Goal: Information Seeking & Learning: Learn about a topic

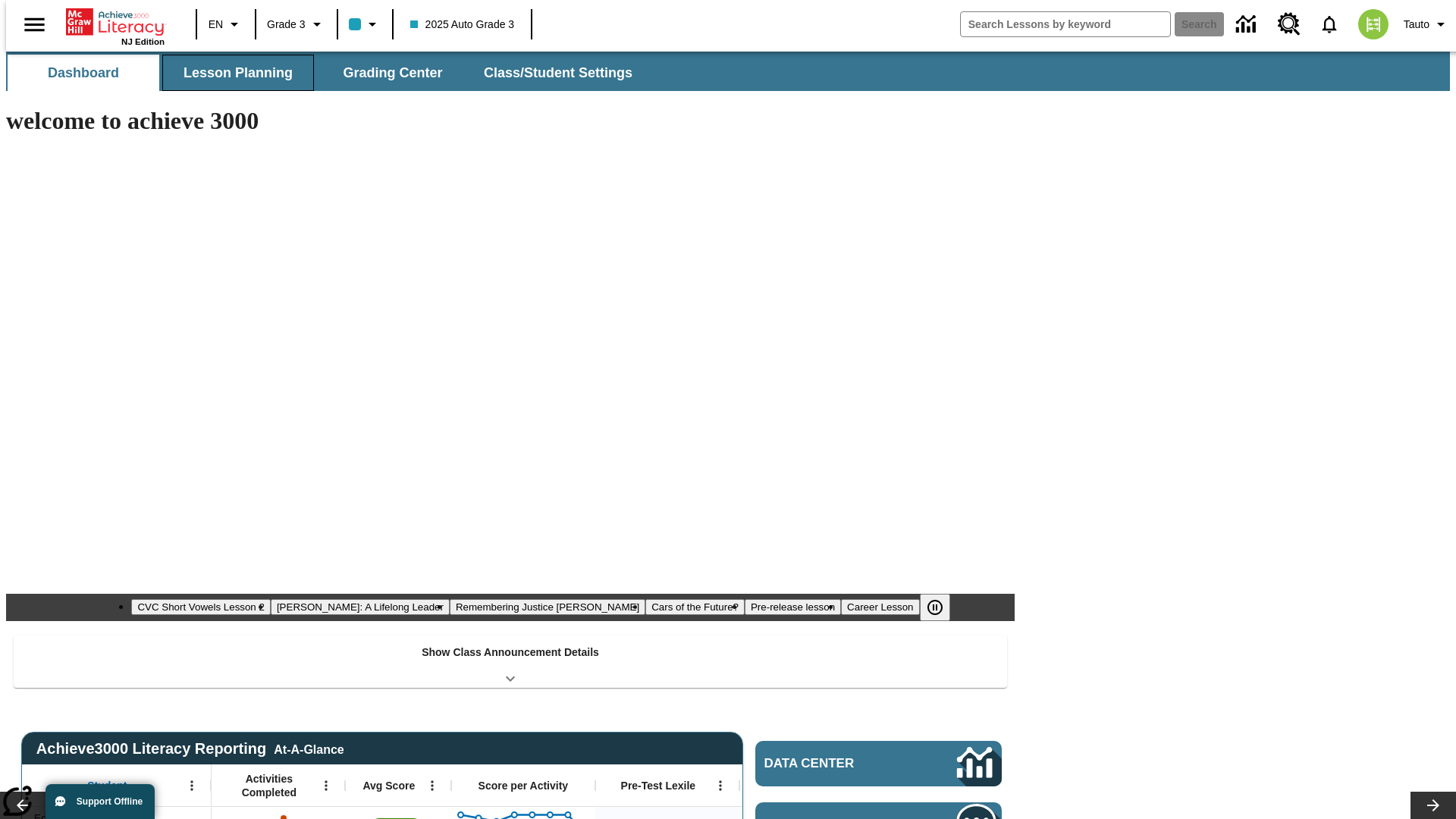
click at [232, 73] on span "Lesson Planning" at bounding box center [238, 73] width 109 height 17
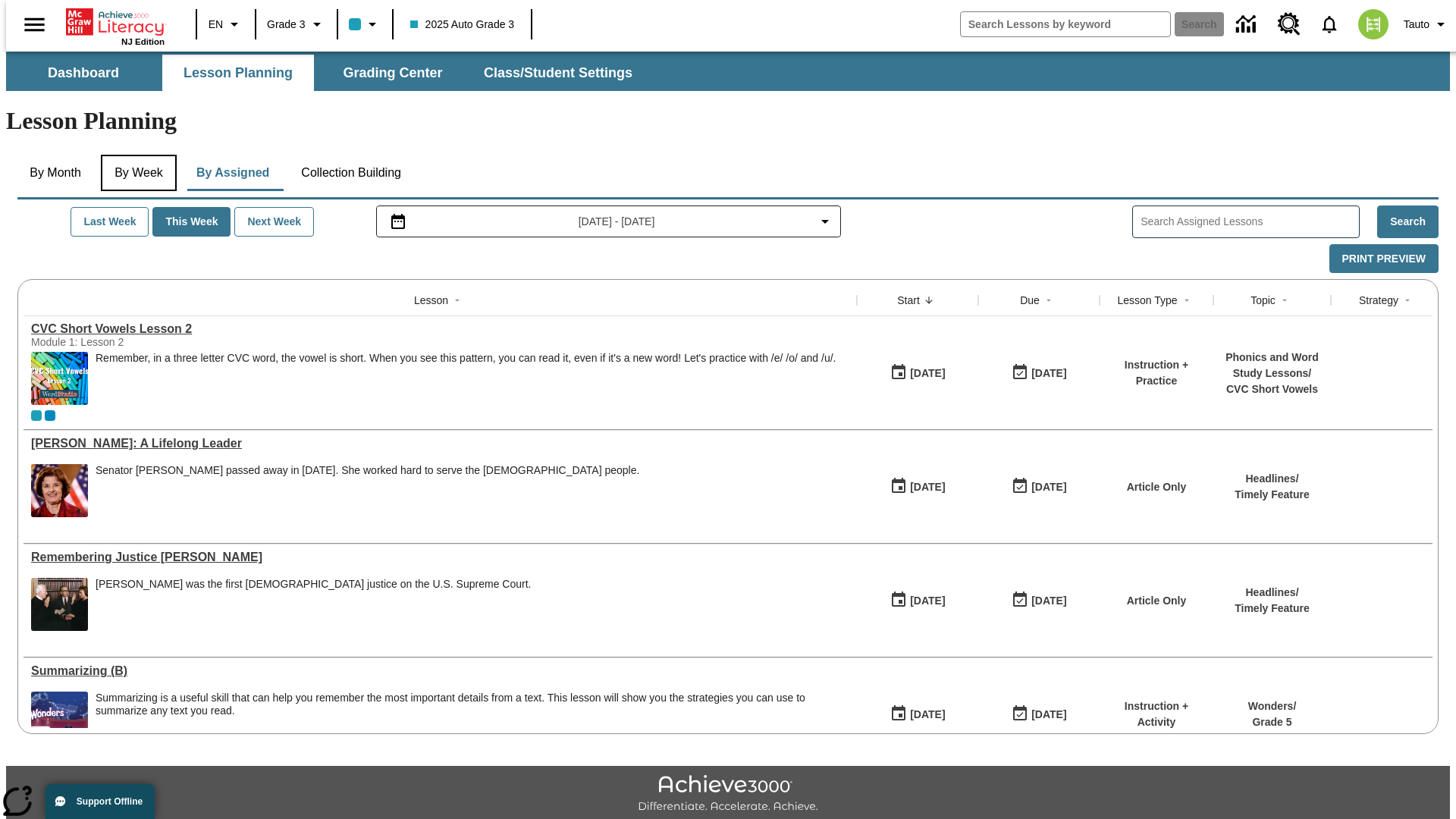
click at [136, 155] on button "By Week" at bounding box center [139, 173] width 76 height 36
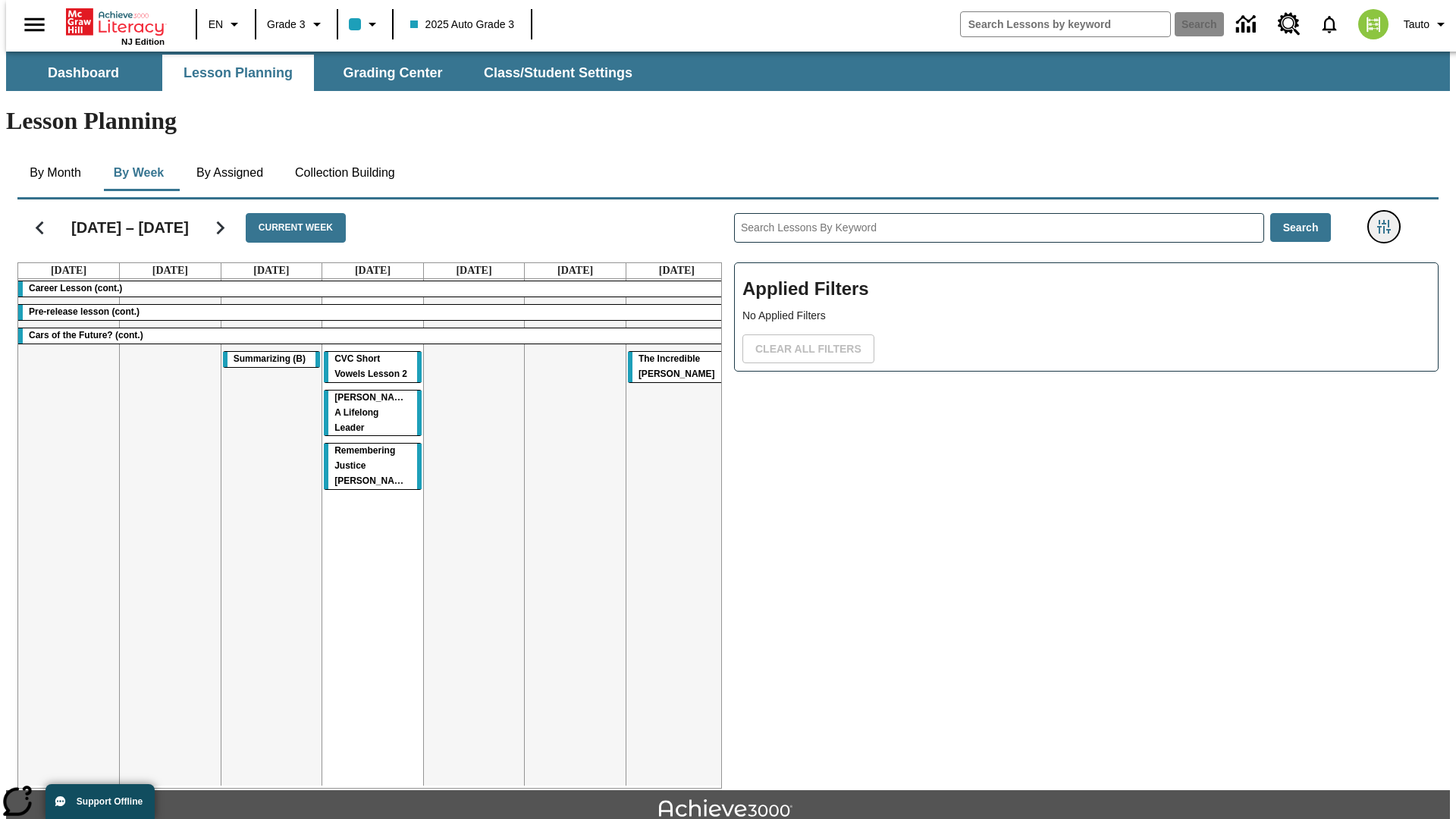
click at [1389, 220] on icon "Filters Side menu" at bounding box center [1384, 227] width 14 height 14
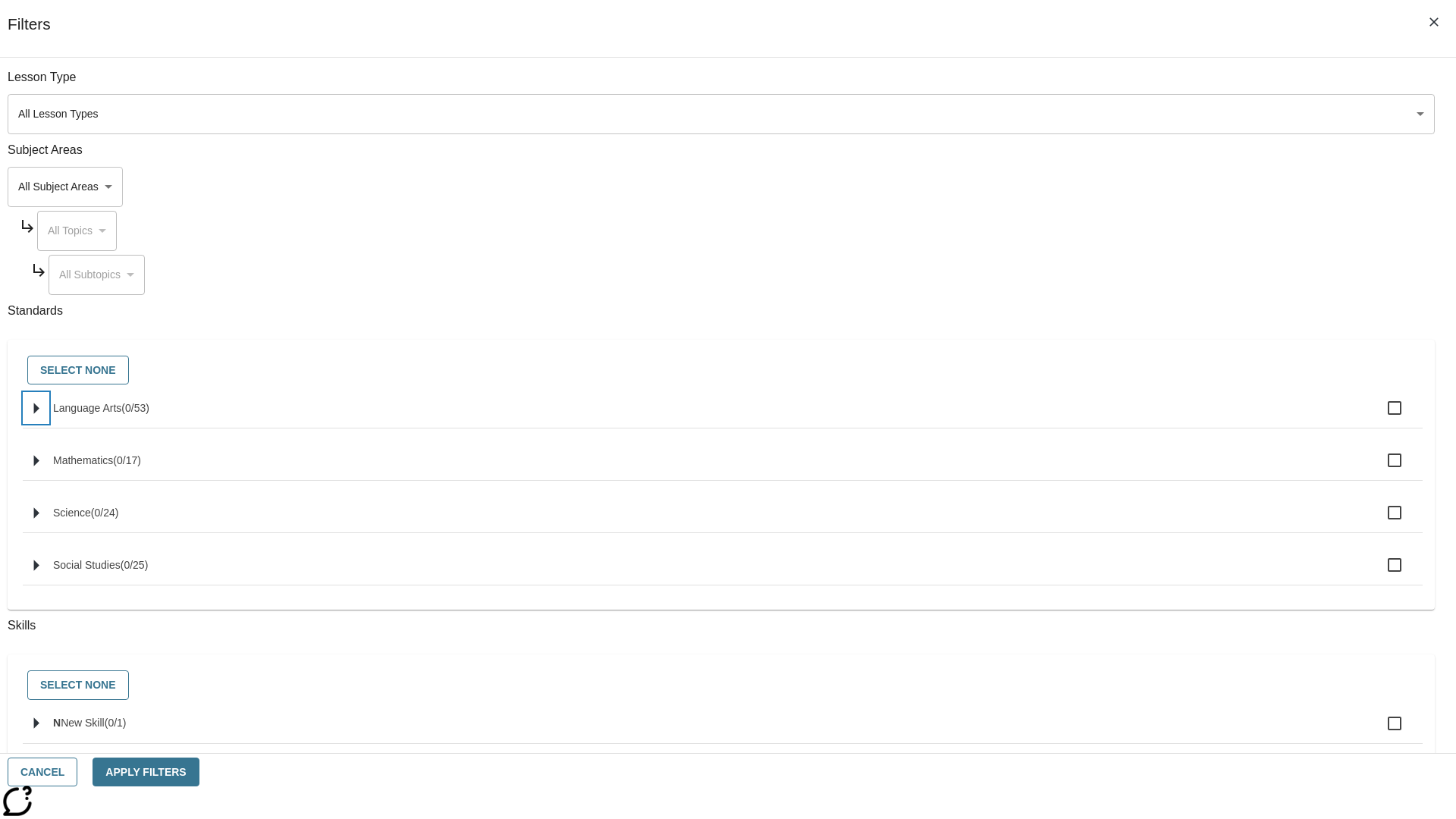
click at [39, 414] on icon "Select standards" at bounding box center [36, 408] width 5 height 11
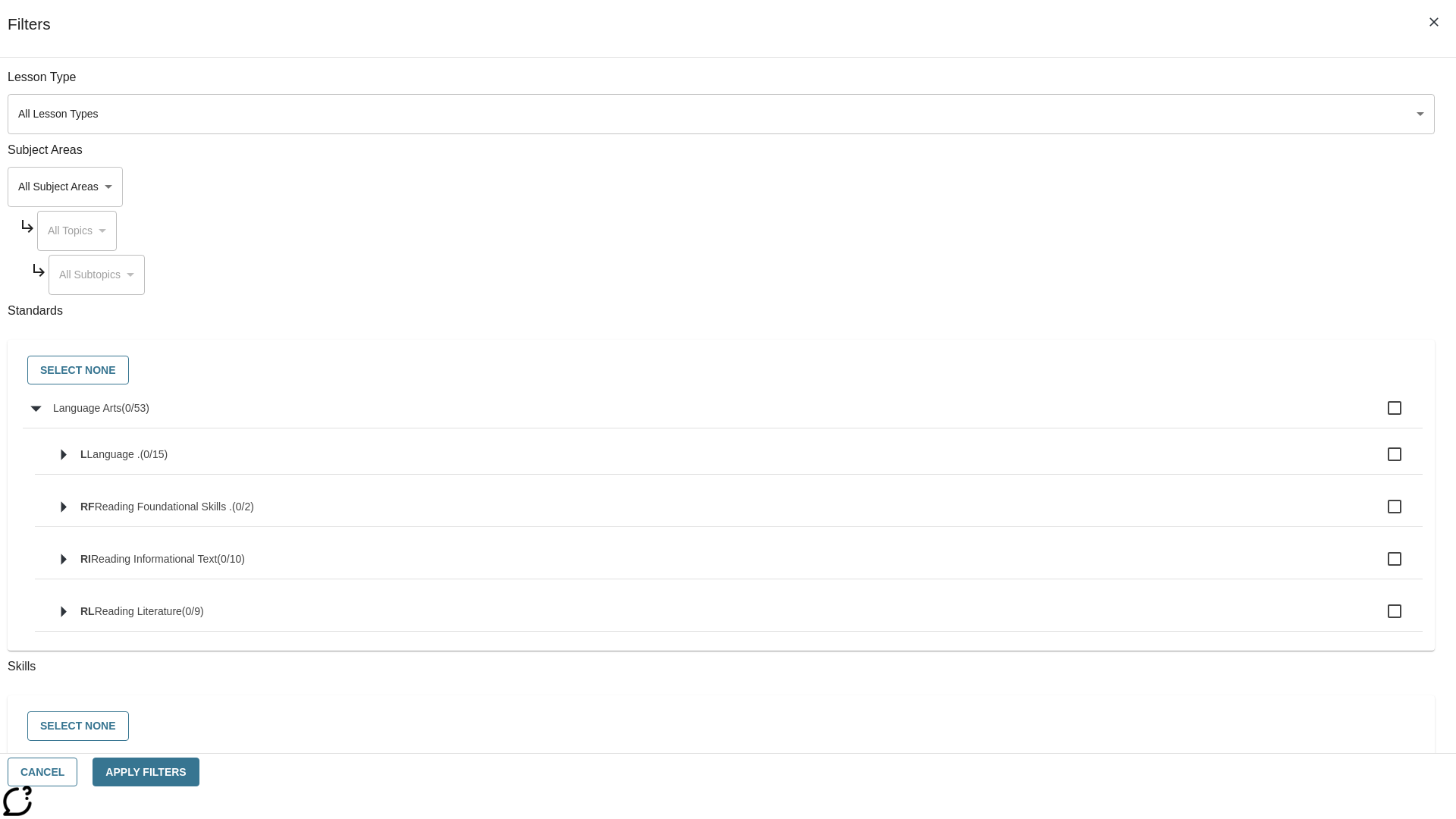
click at [1102, 416] on label "Language Arts ( 0 / 53 )" at bounding box center [731, 409] width 1357 height 32
click at [1379, 416] on input "Language Arts ( 0 / 53 )" at bounding box center [1395, 409] width 32 height 32
checkbox input "true"
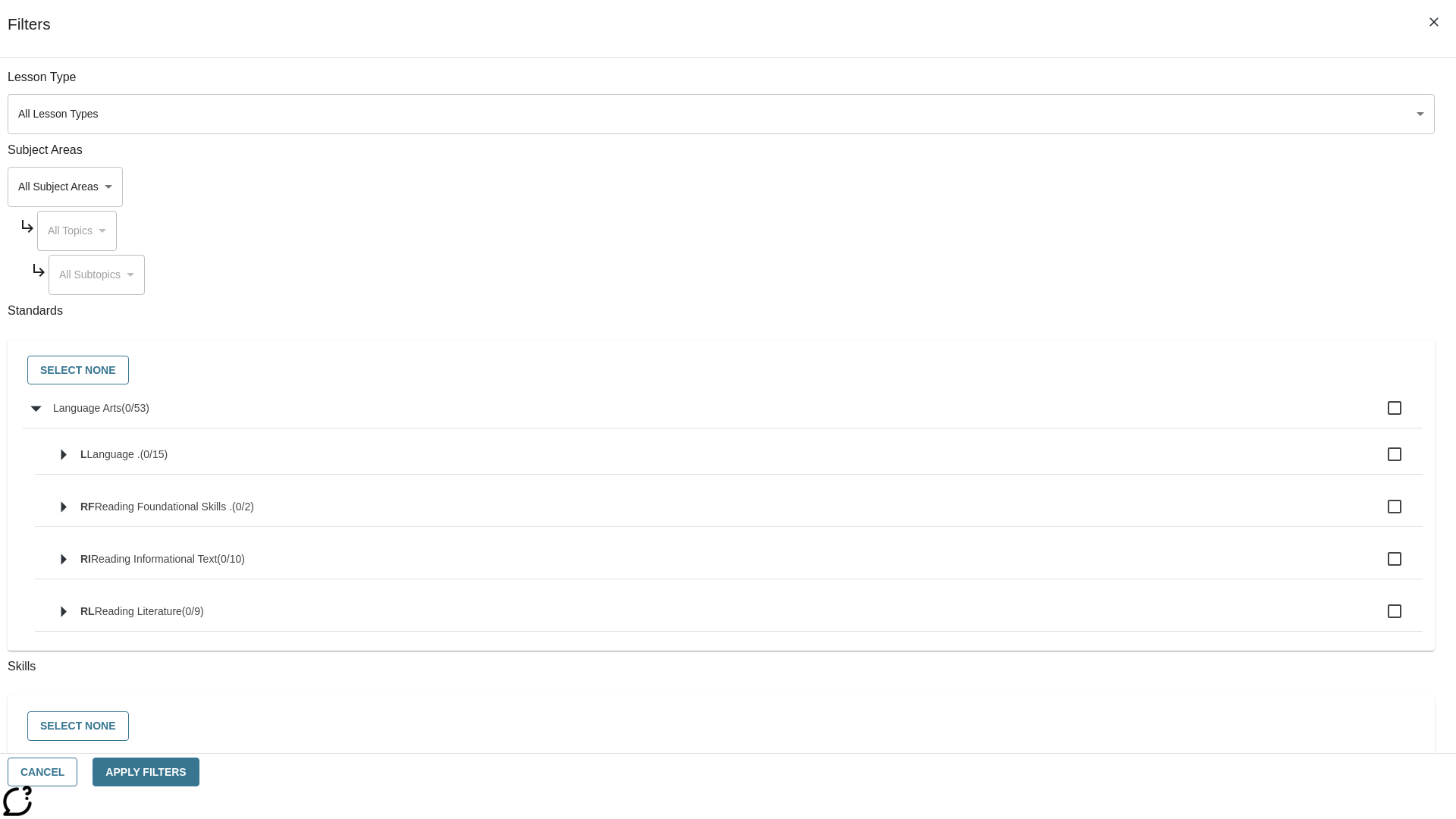
checkbox input "true"
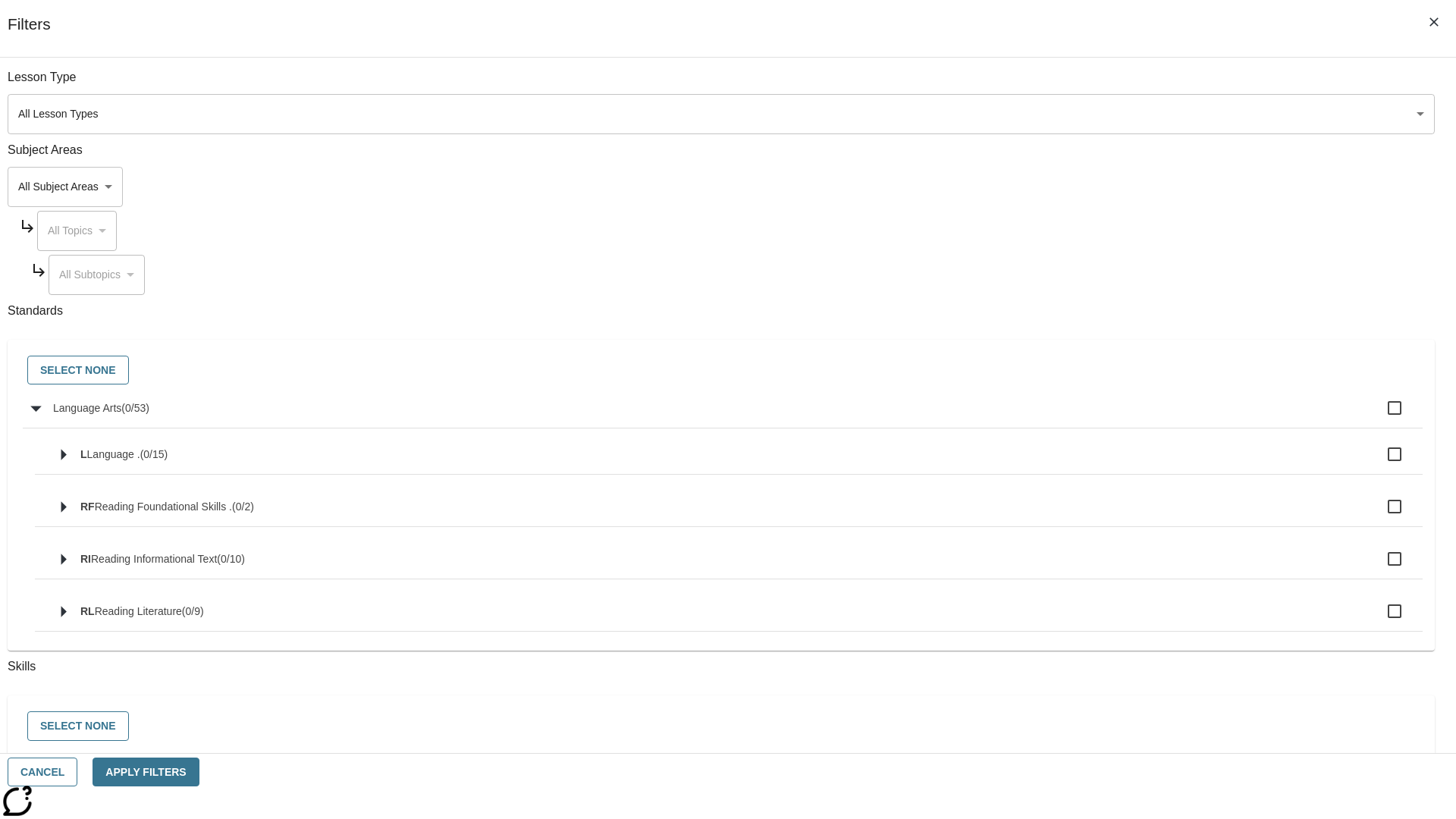
checkbox input "true"
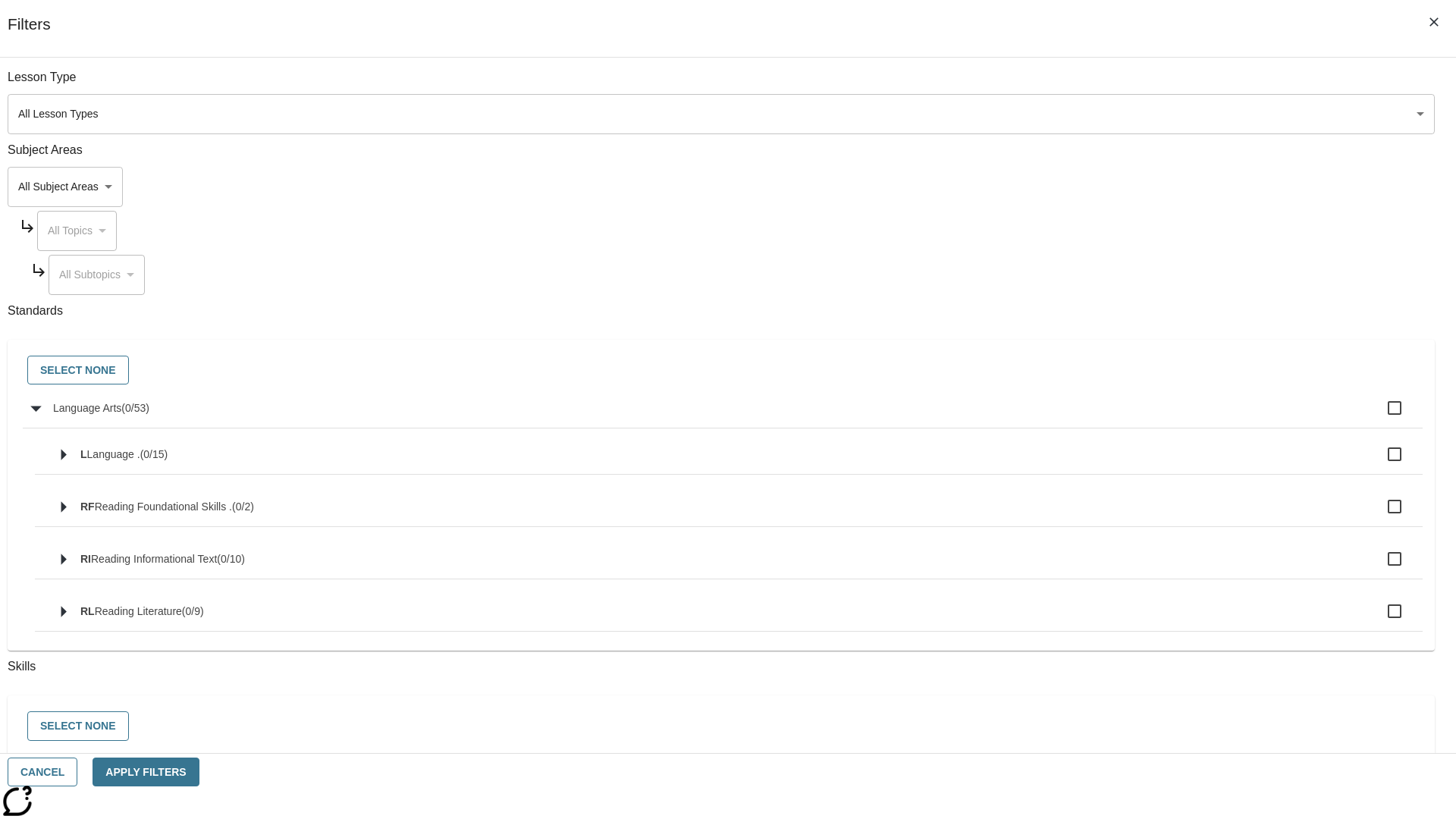
checkbox input "true"
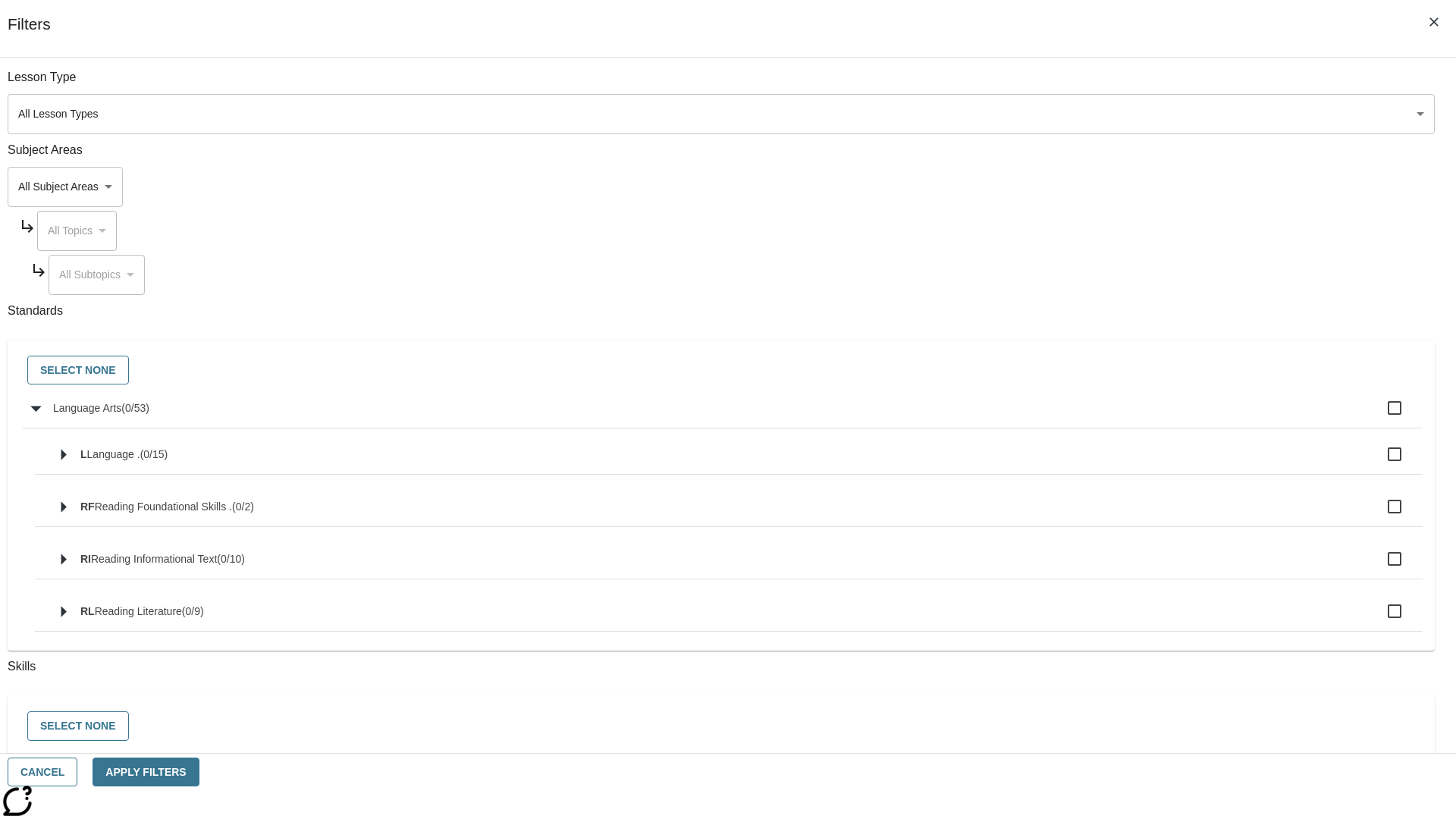
checkbox input "true"
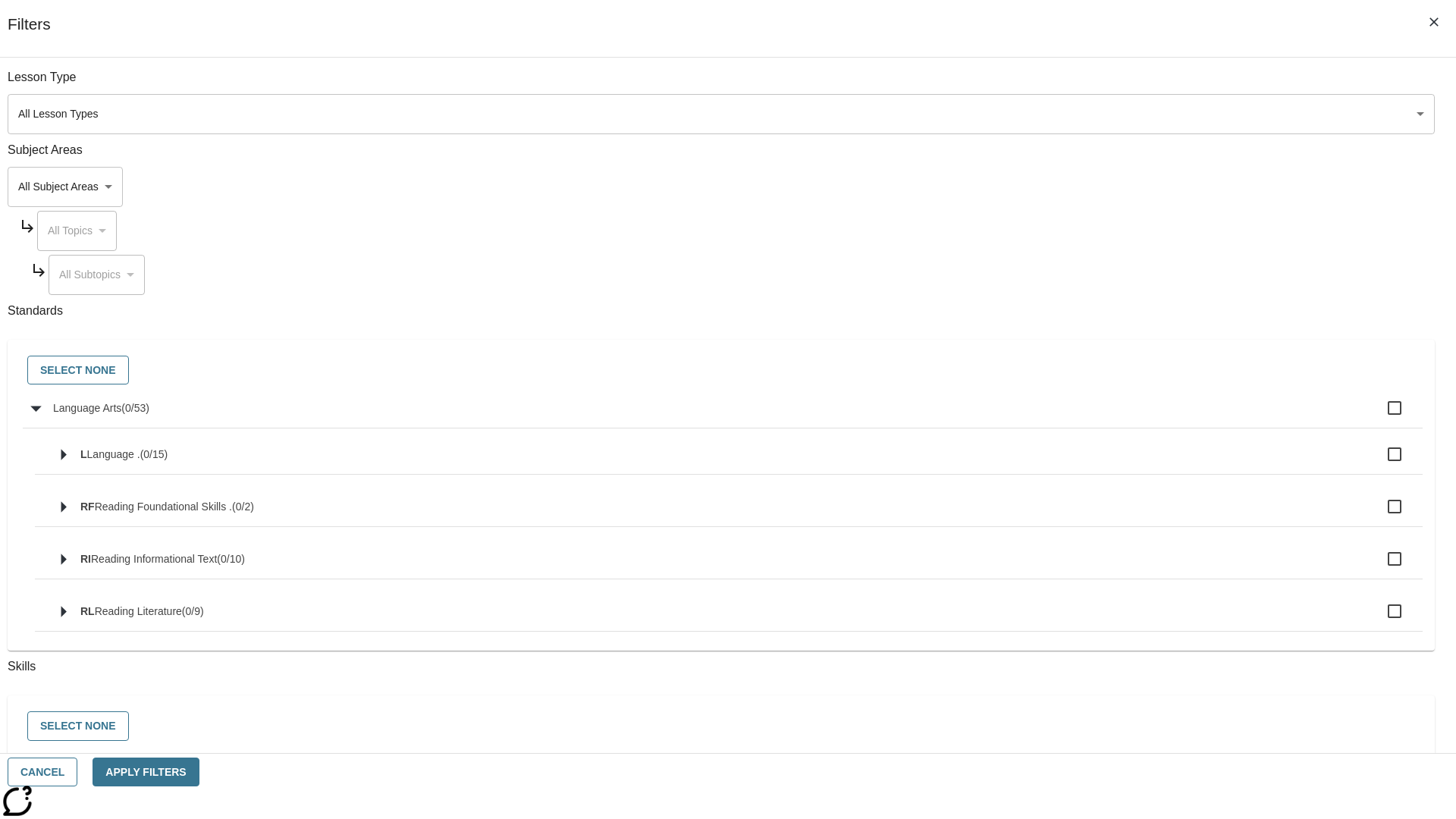
checkbox input "true"
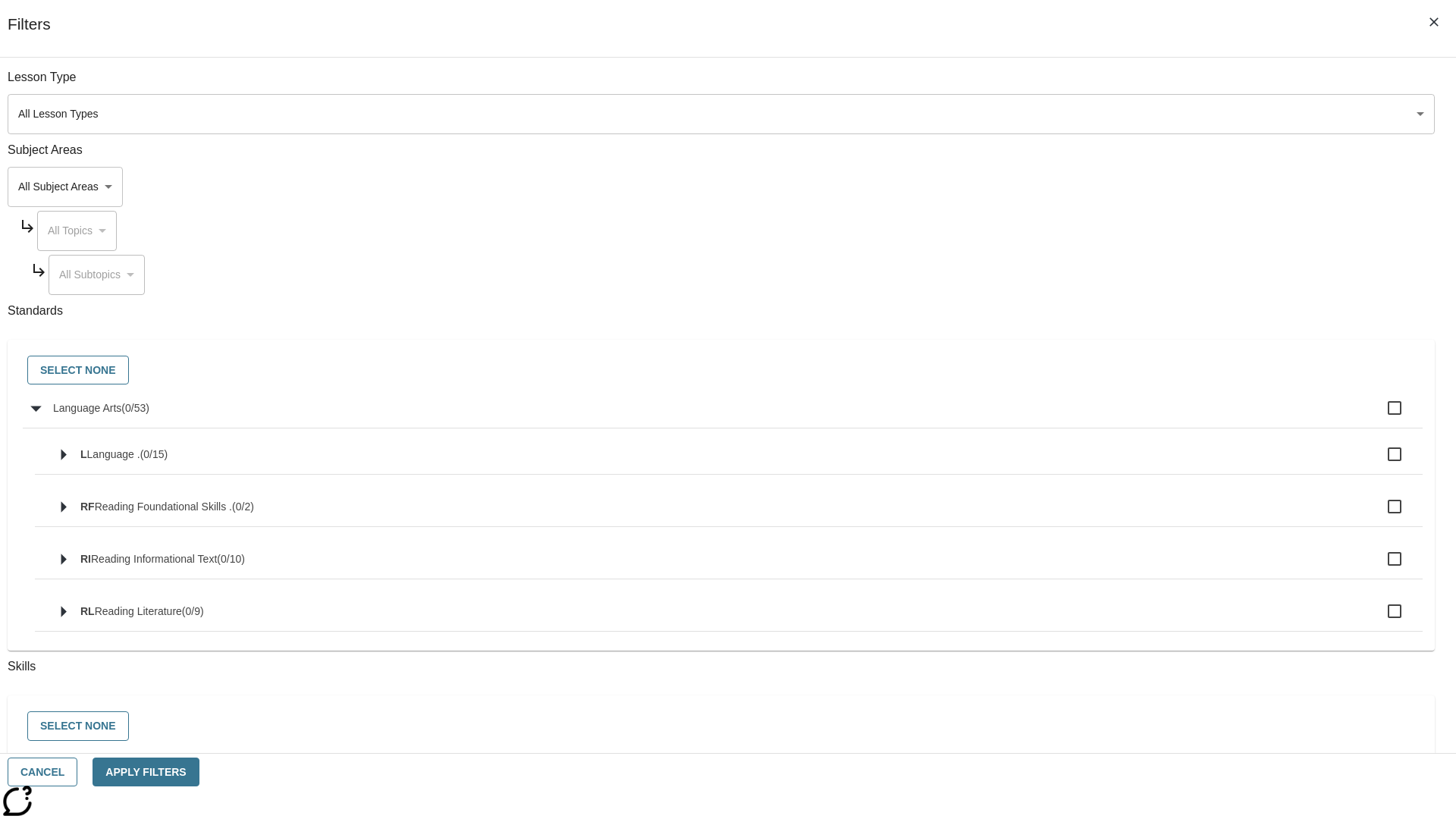
checkbox input "true"
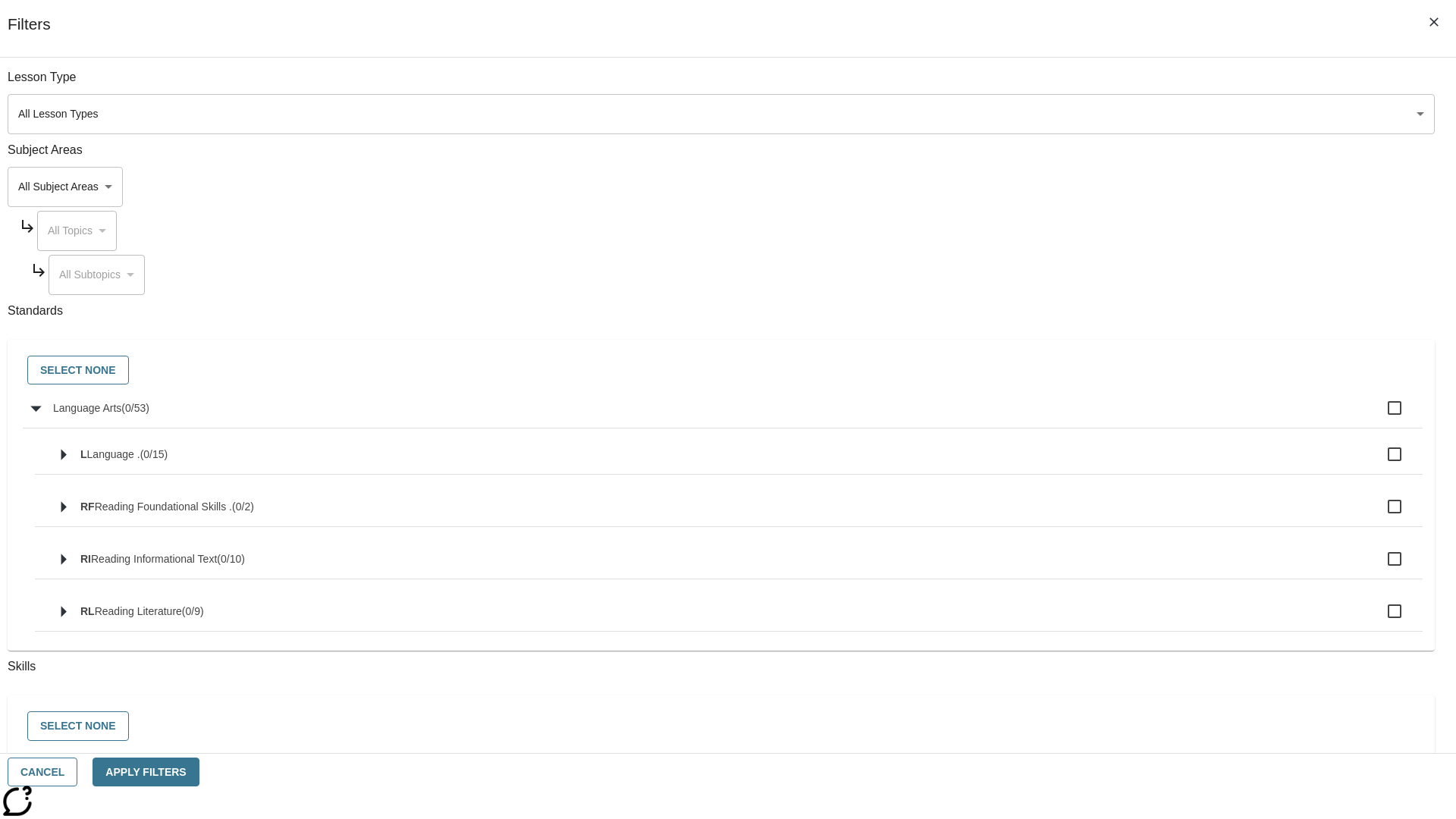
checkbox input "true"
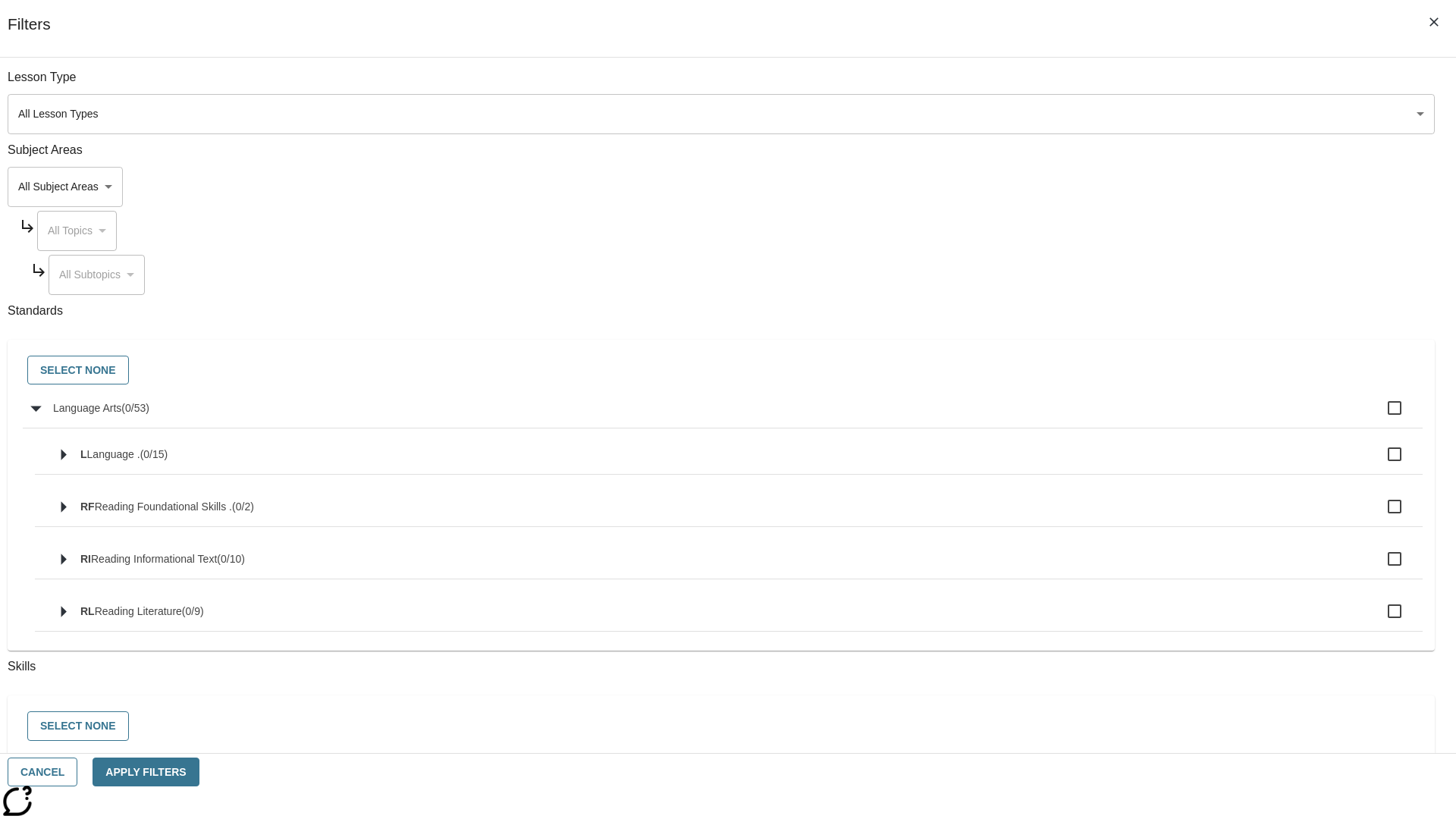
checkbox input "true"
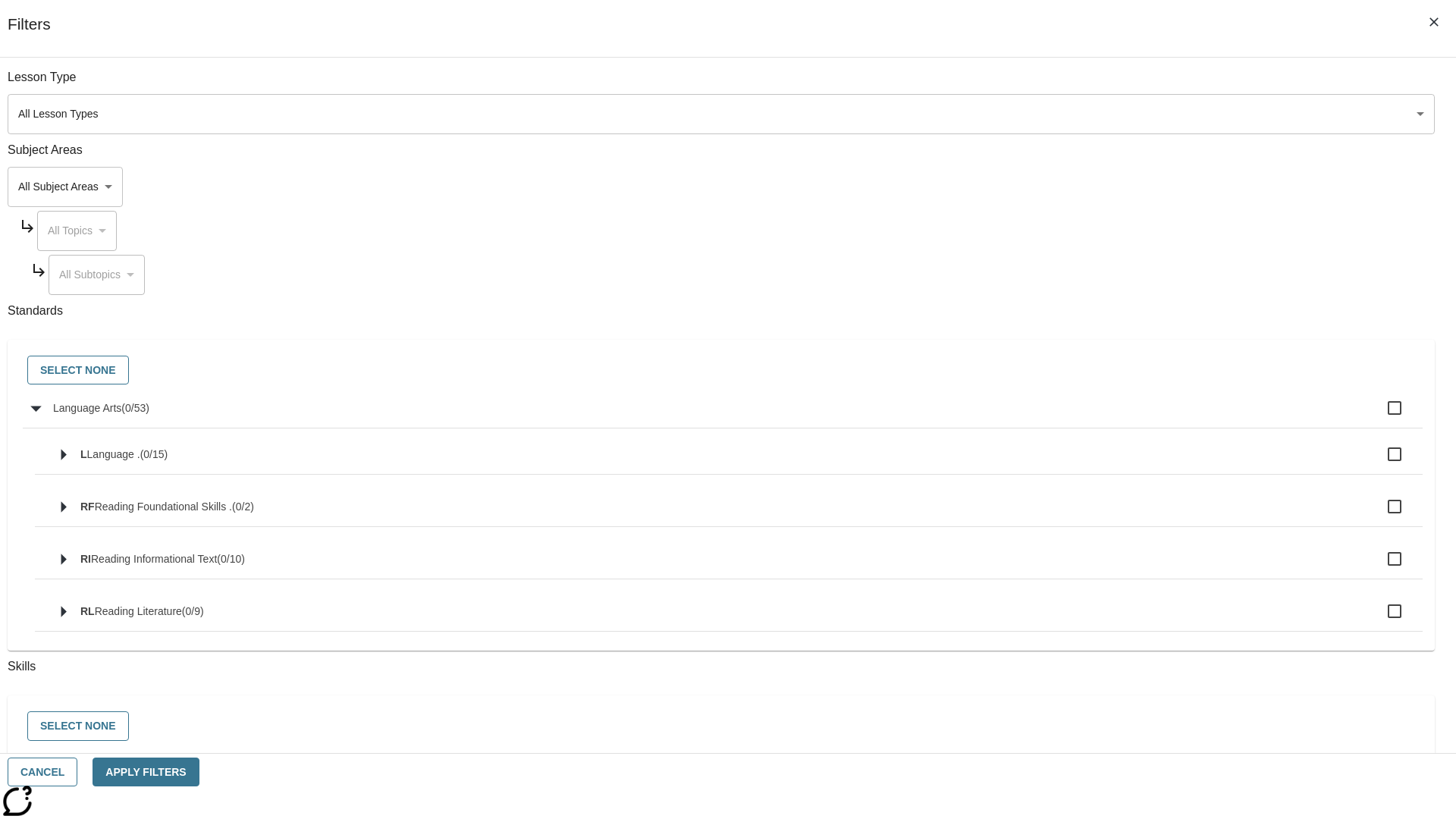
checkbox input "true"
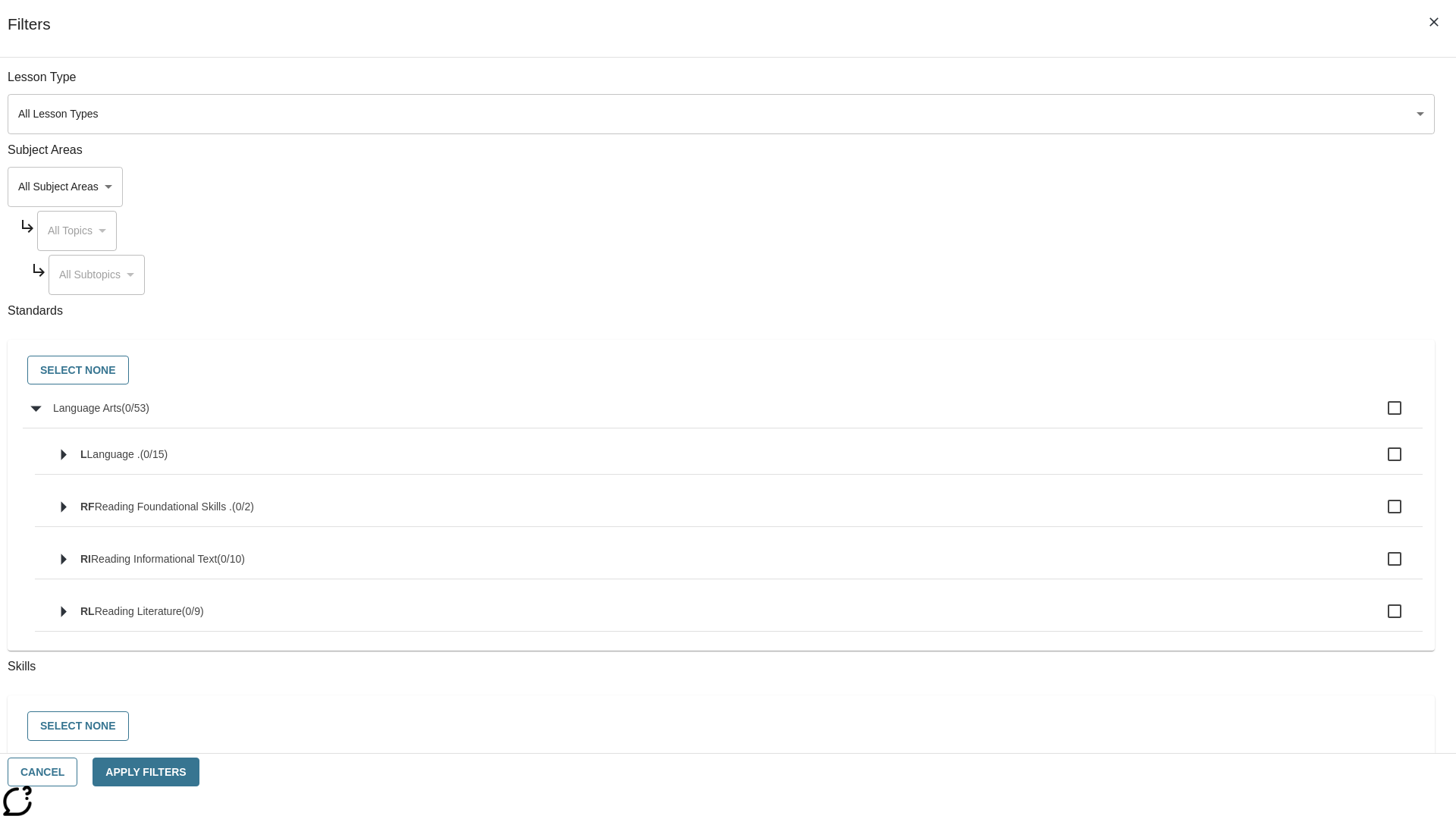
checkbox input "true"
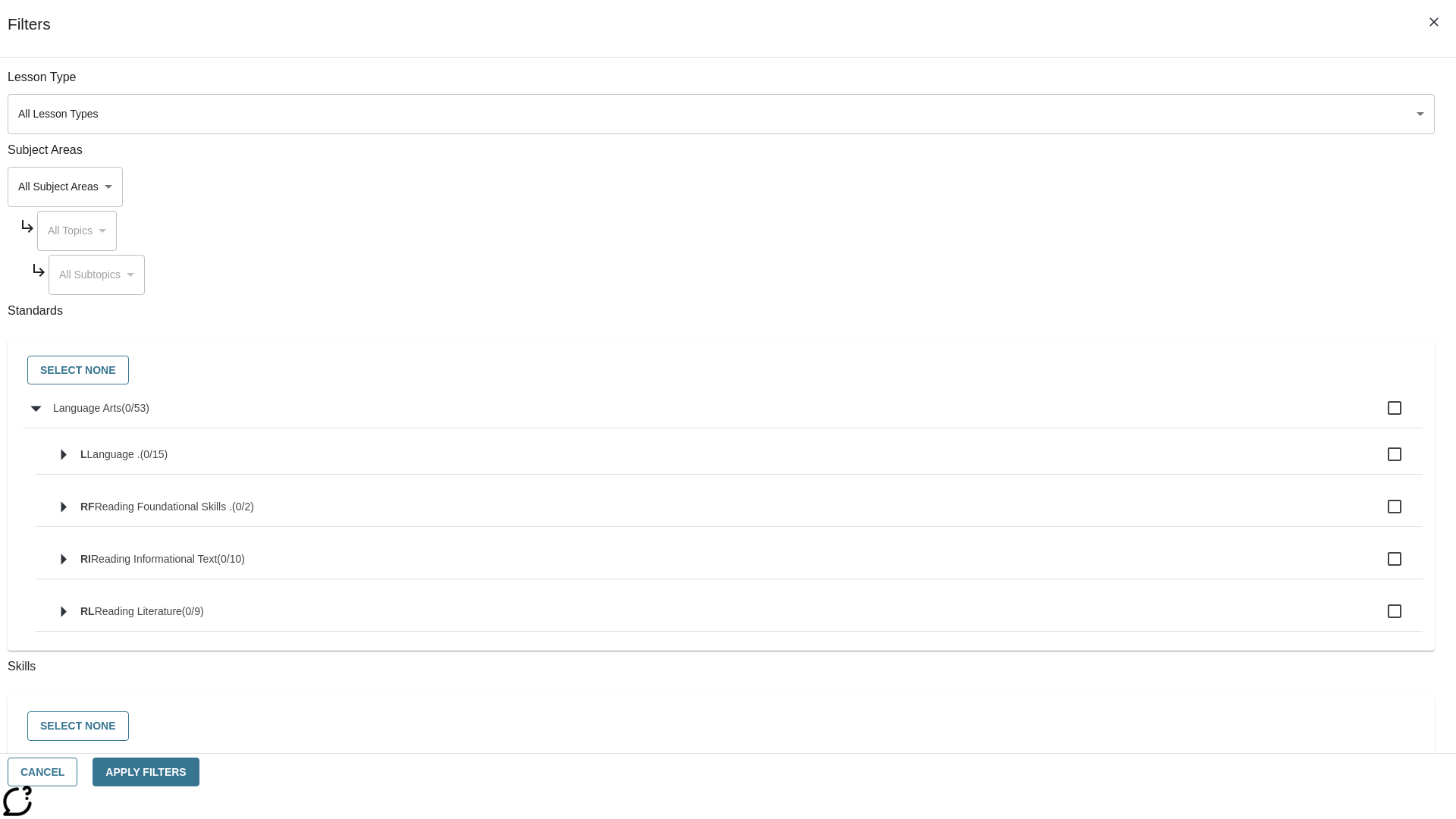
checkbox input "true"
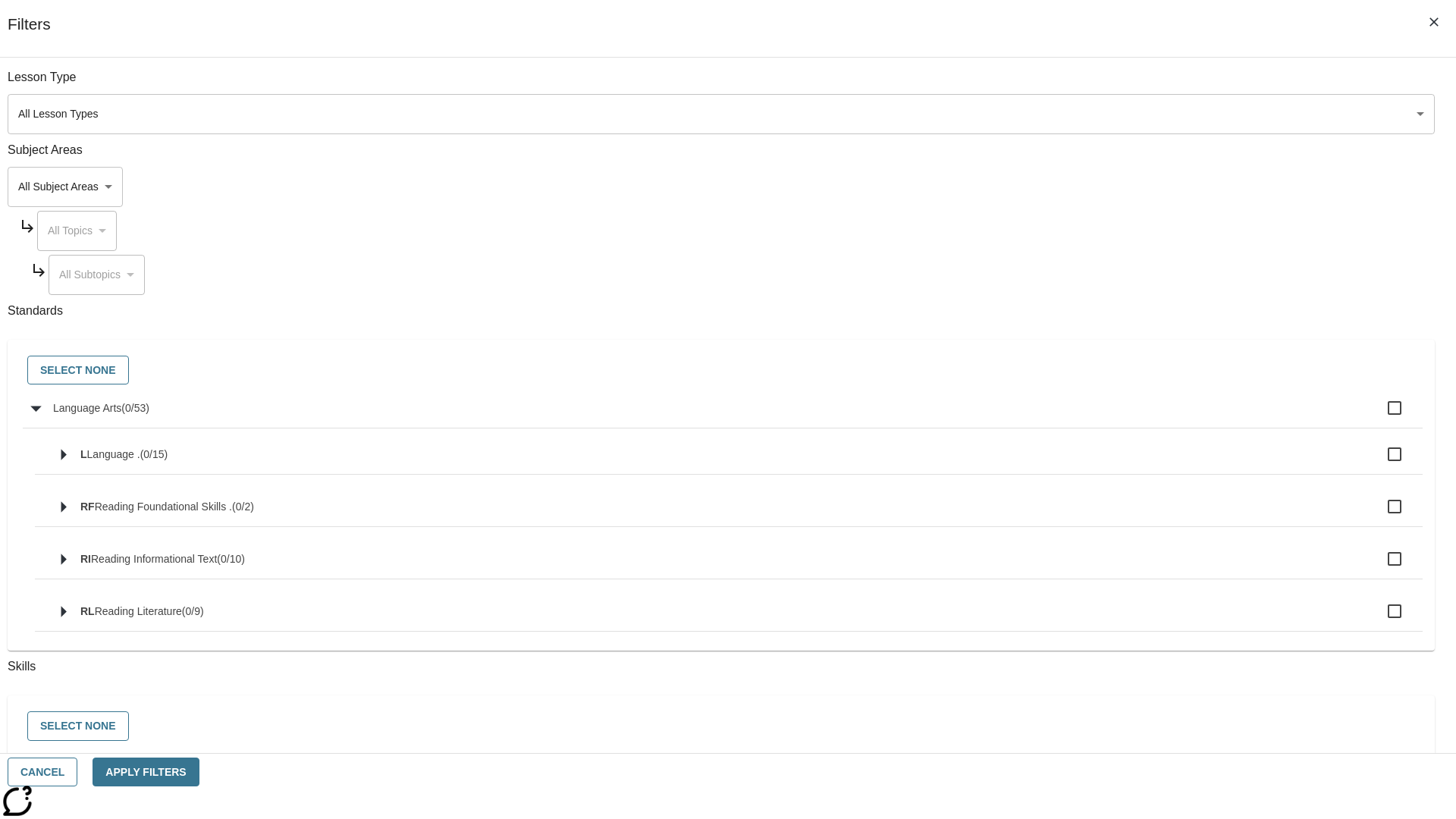
checkbox input "true"
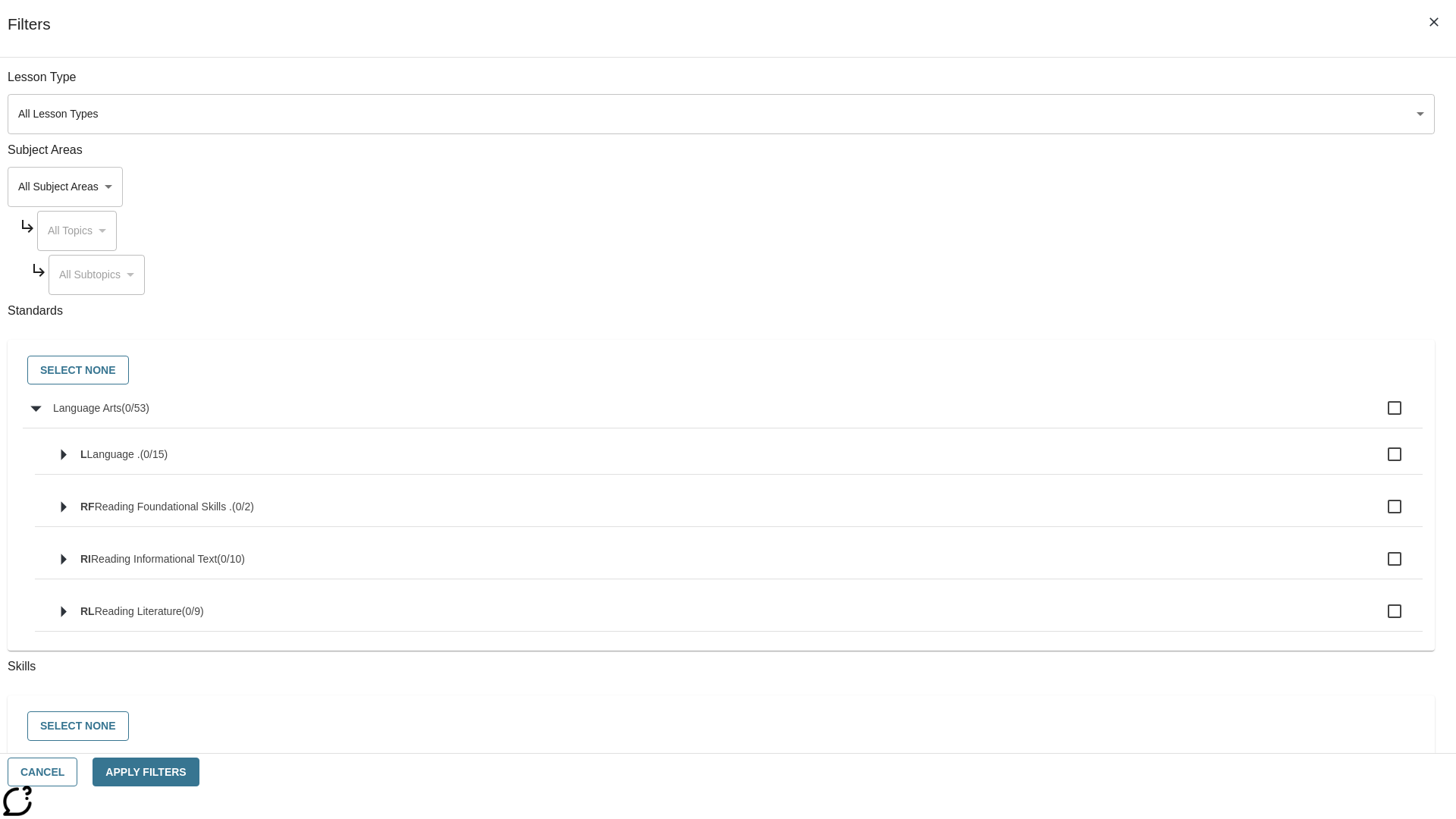
checkbox input "true"
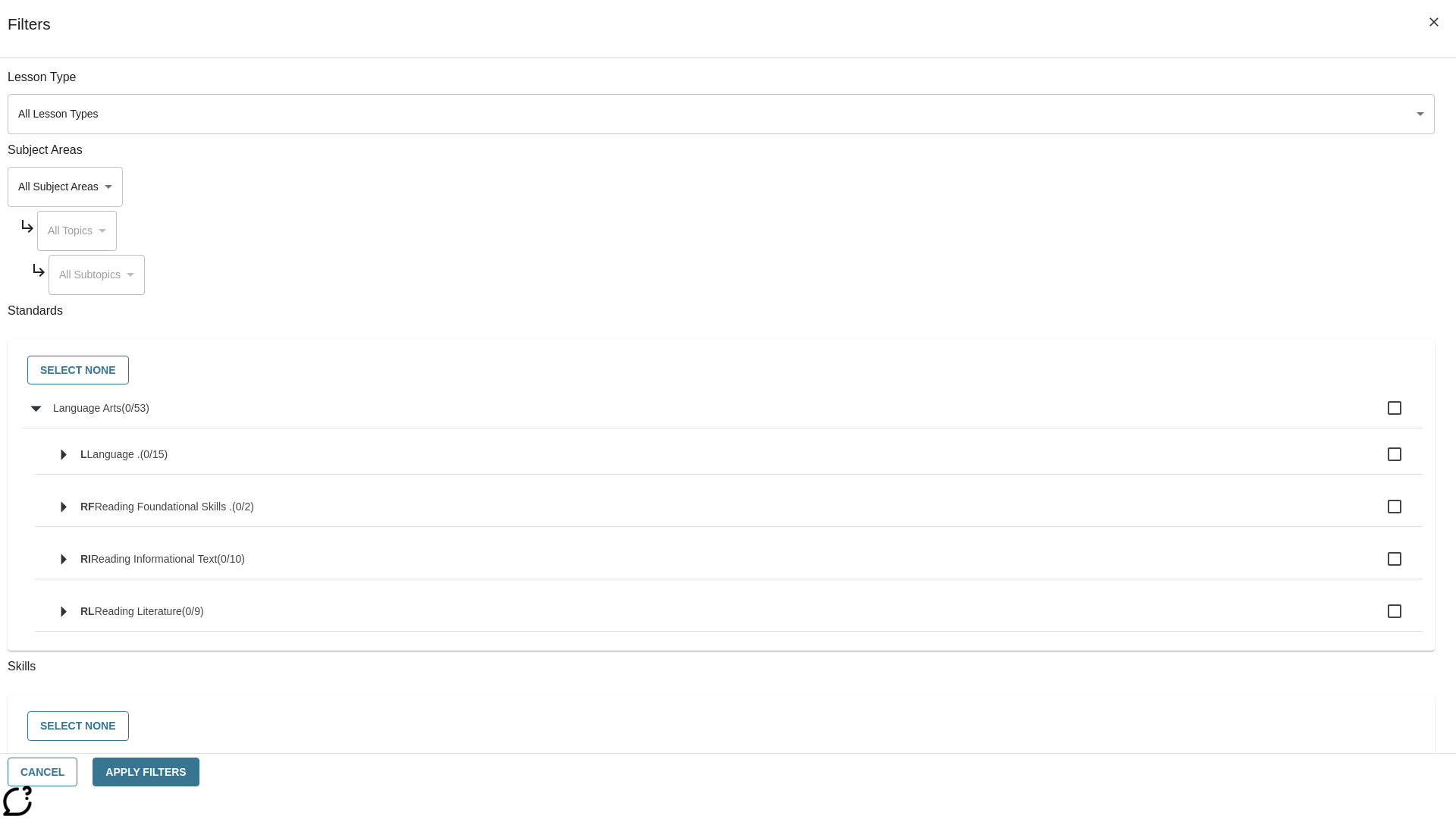
checkbox input "true"
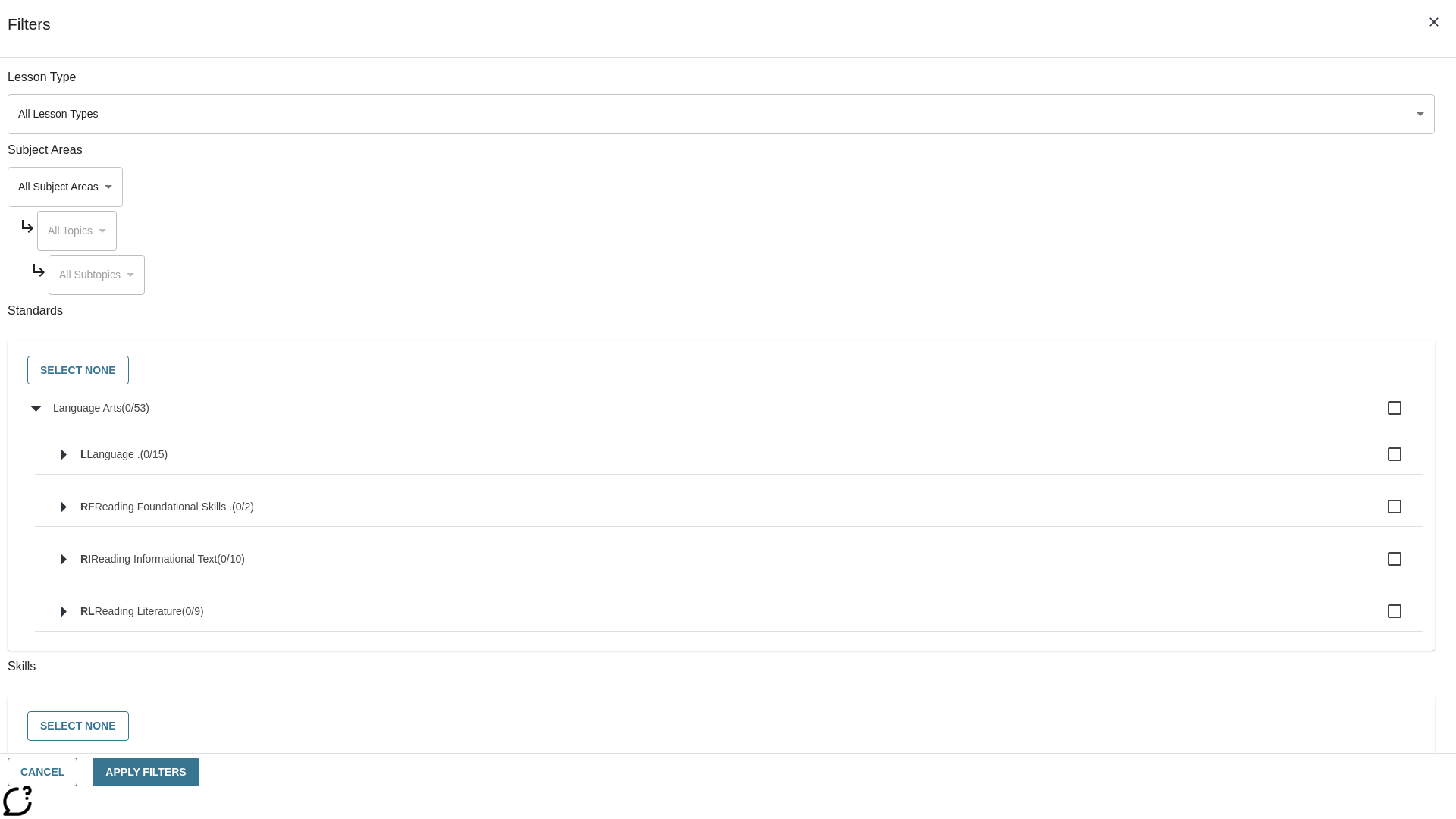
checkbox input "true"
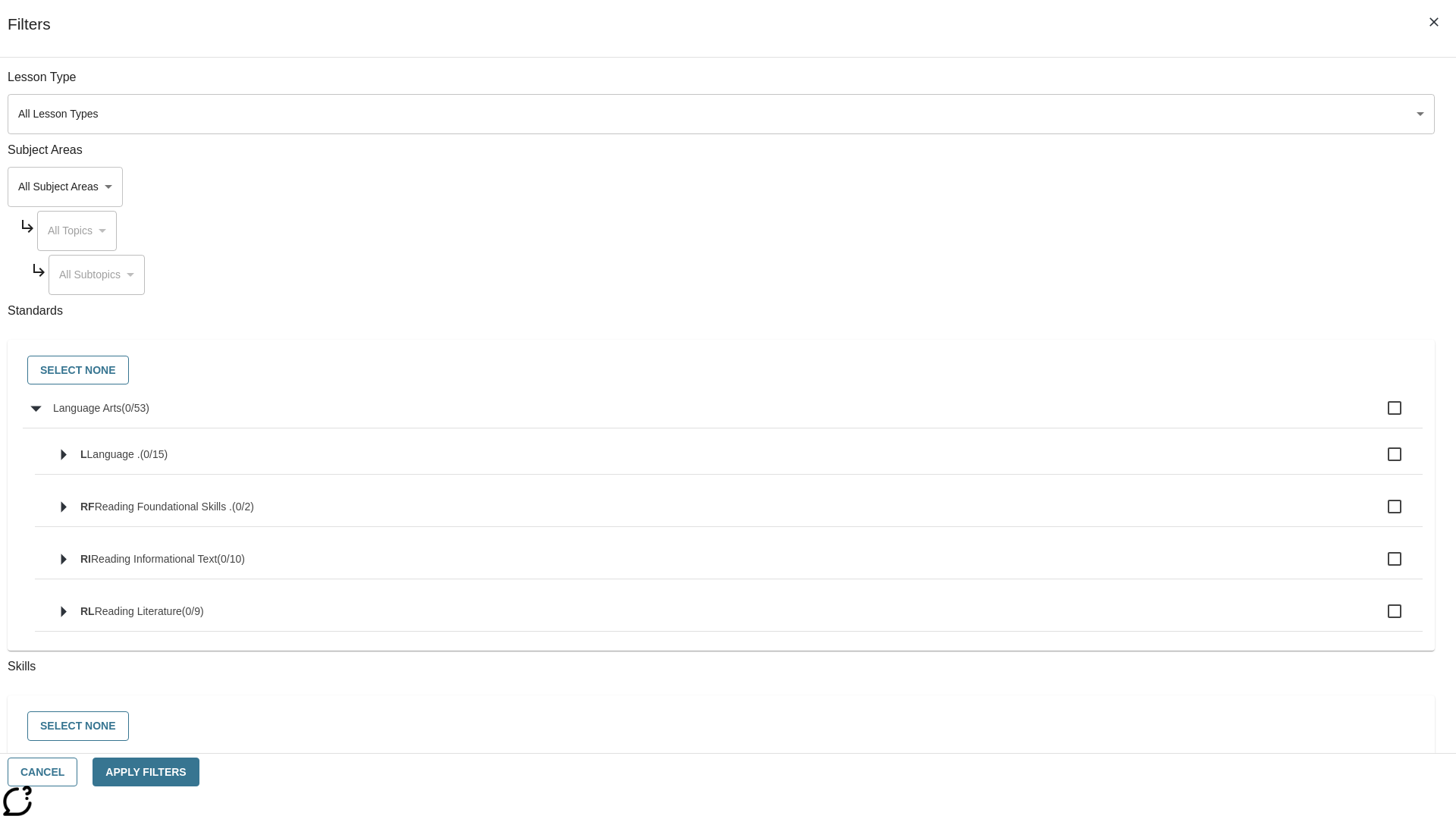
checkbox input "true"
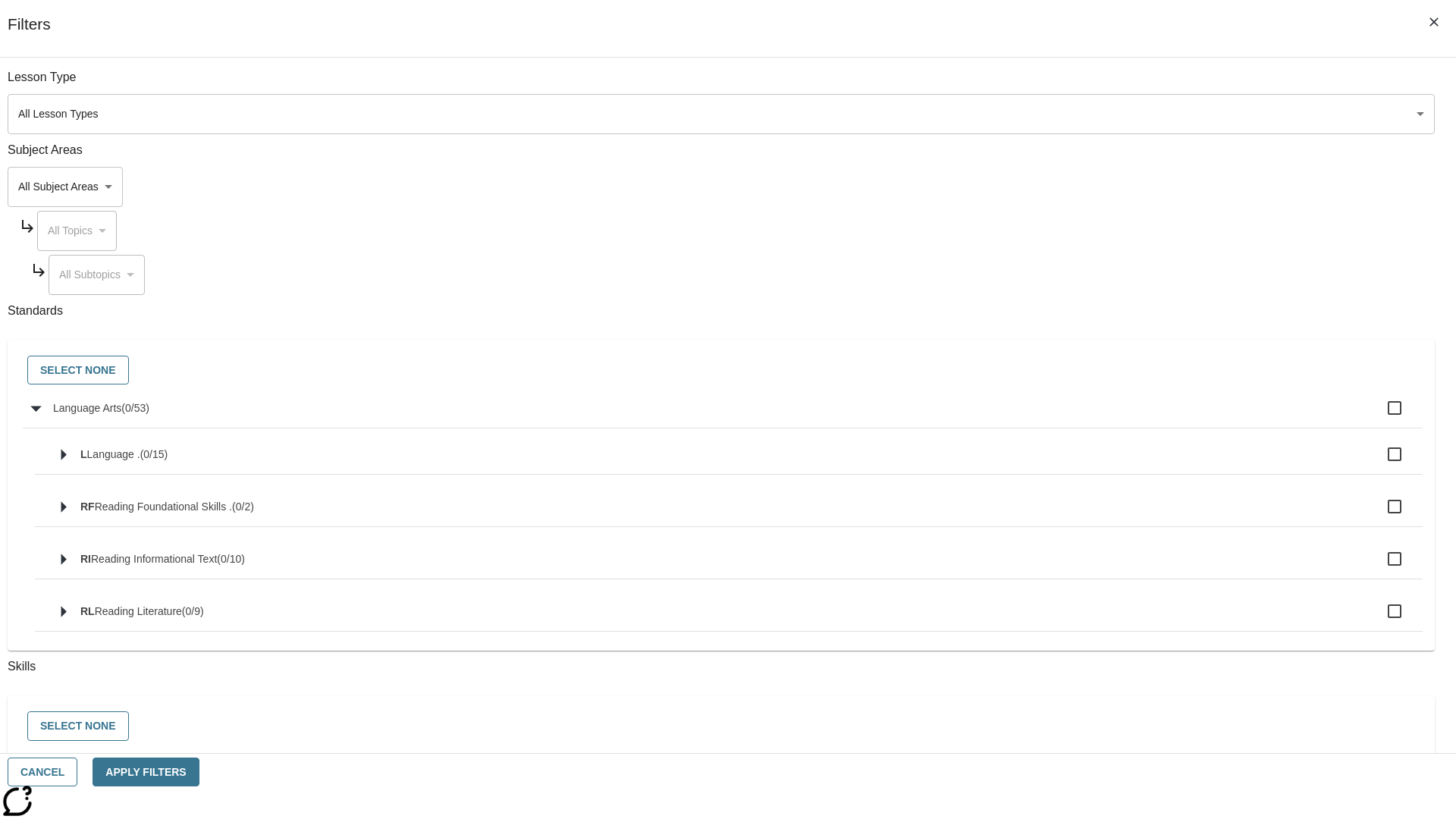
checkbox input "true"
click at [129, 371] on button "Select None" at bounding box center [78, 371] width 102 height 30
checkbox input "false"
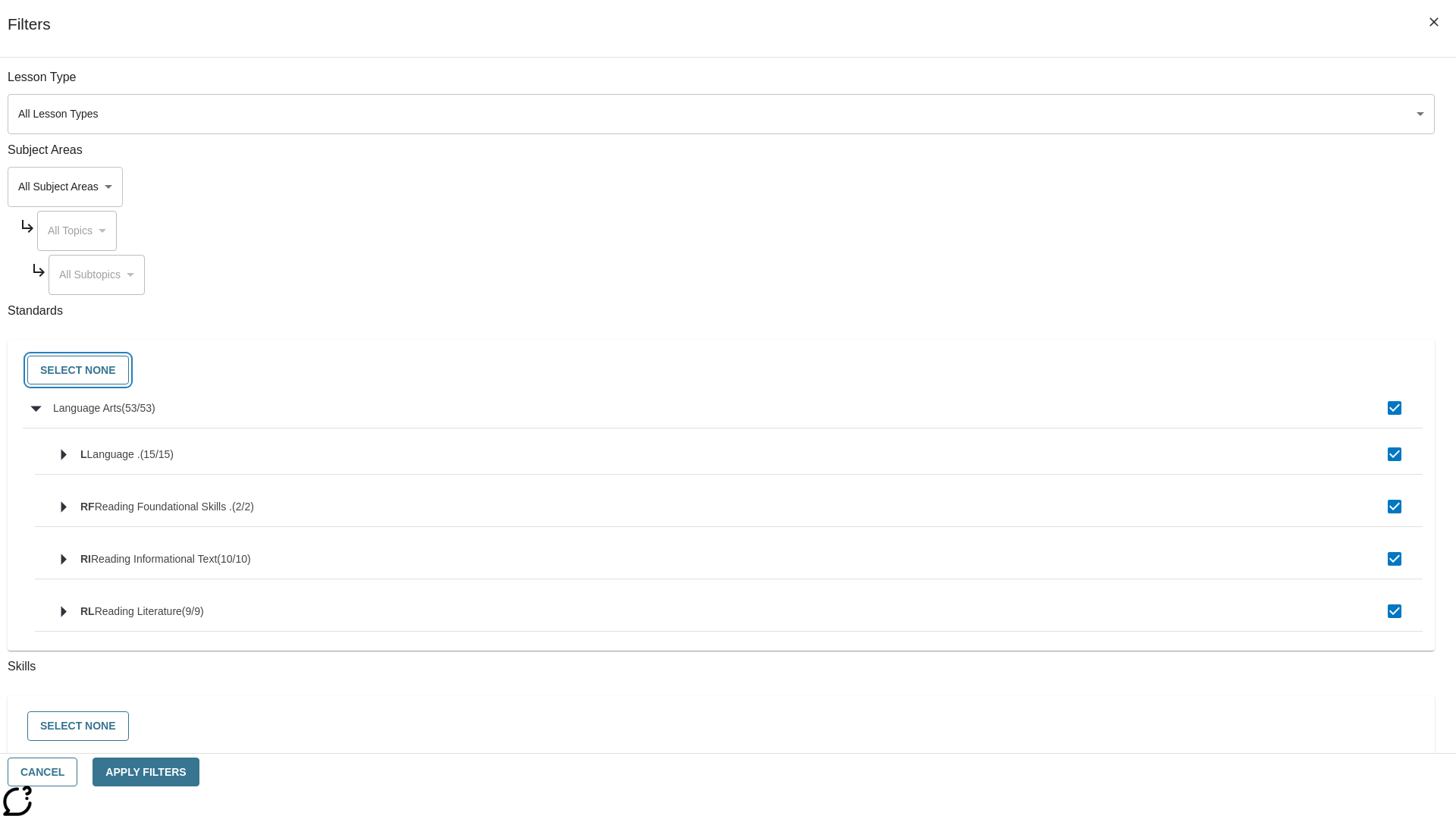
checkbox input "false"
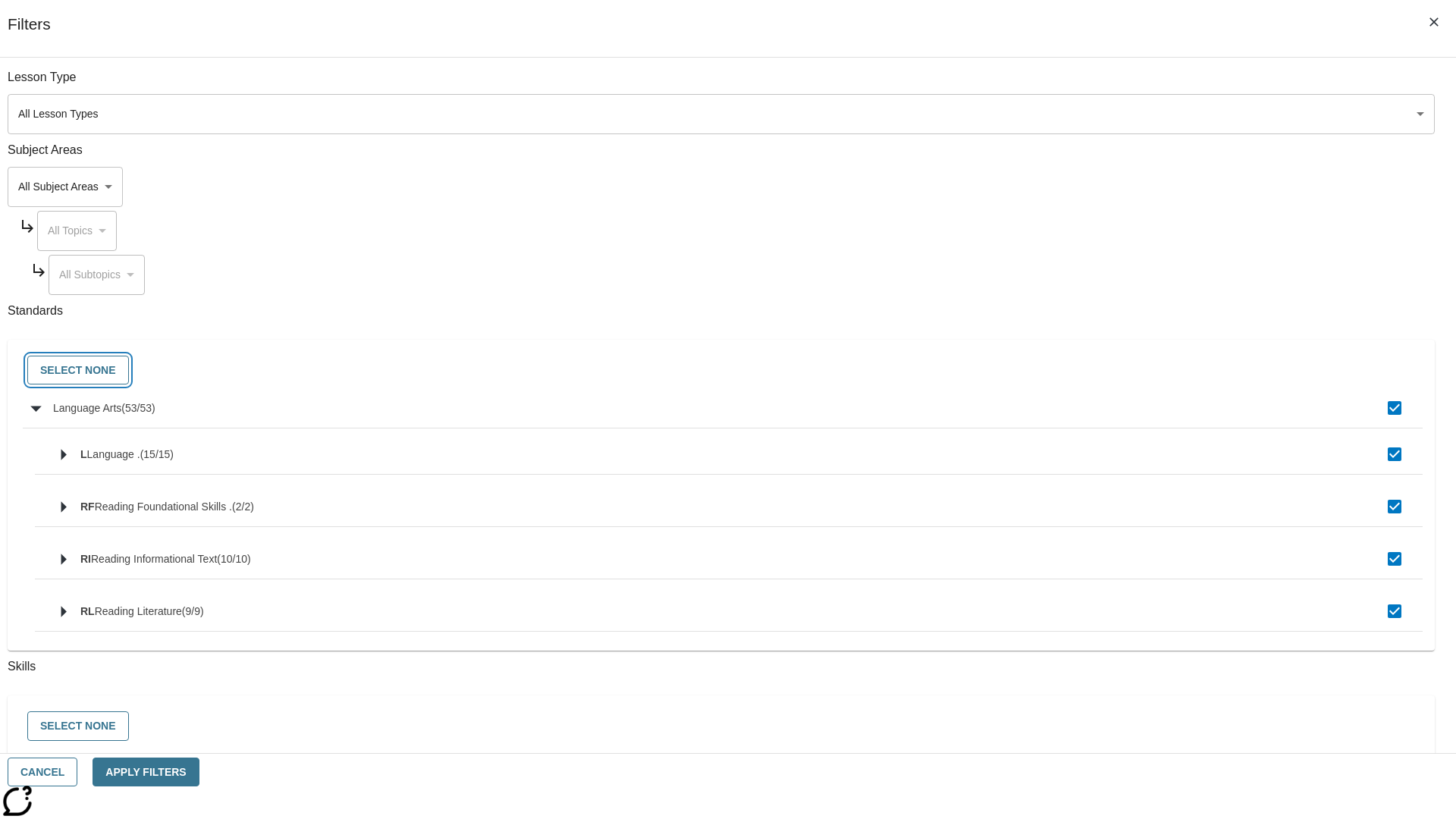
checkbox input "false"
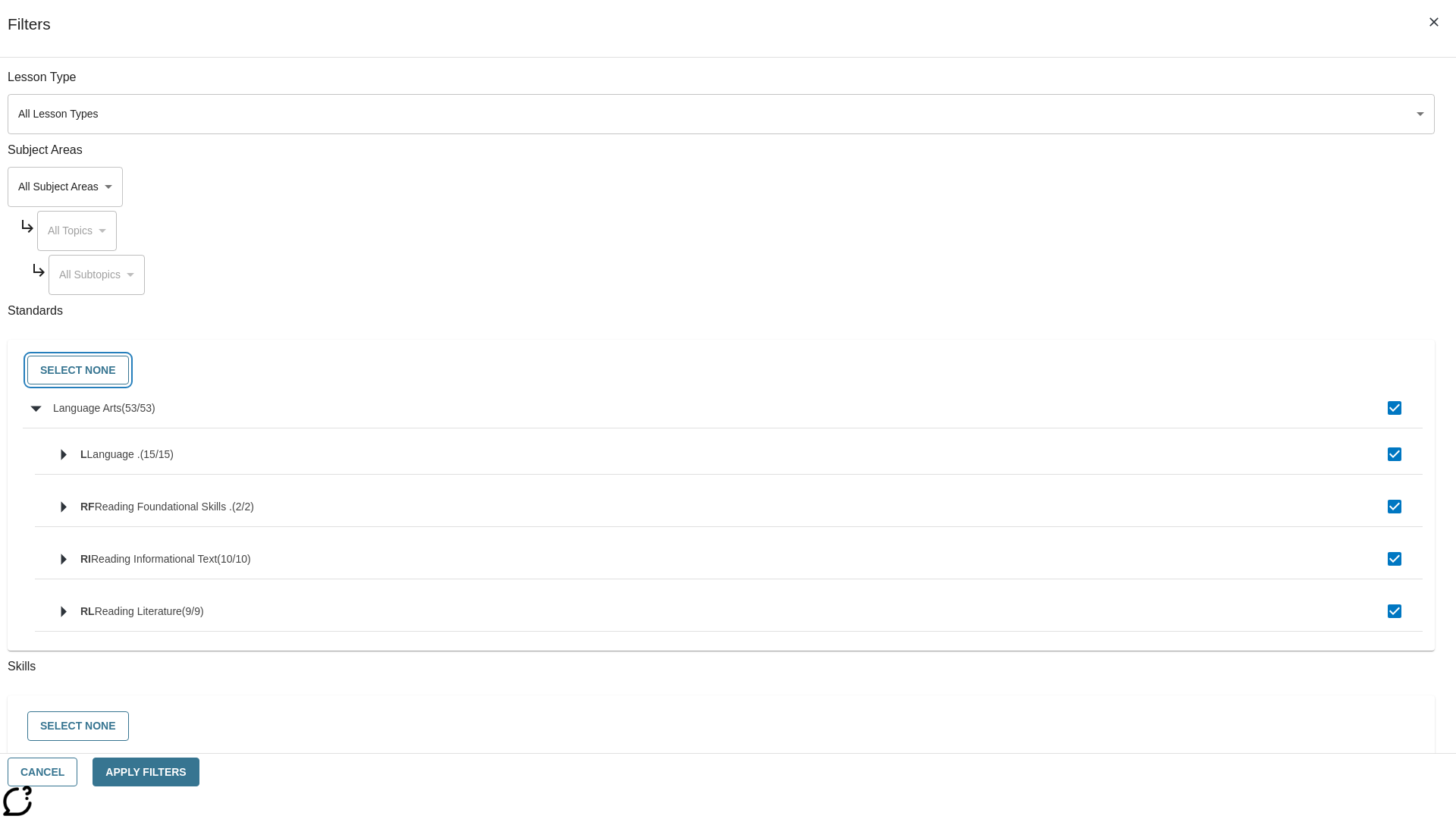
checkbox input "false"
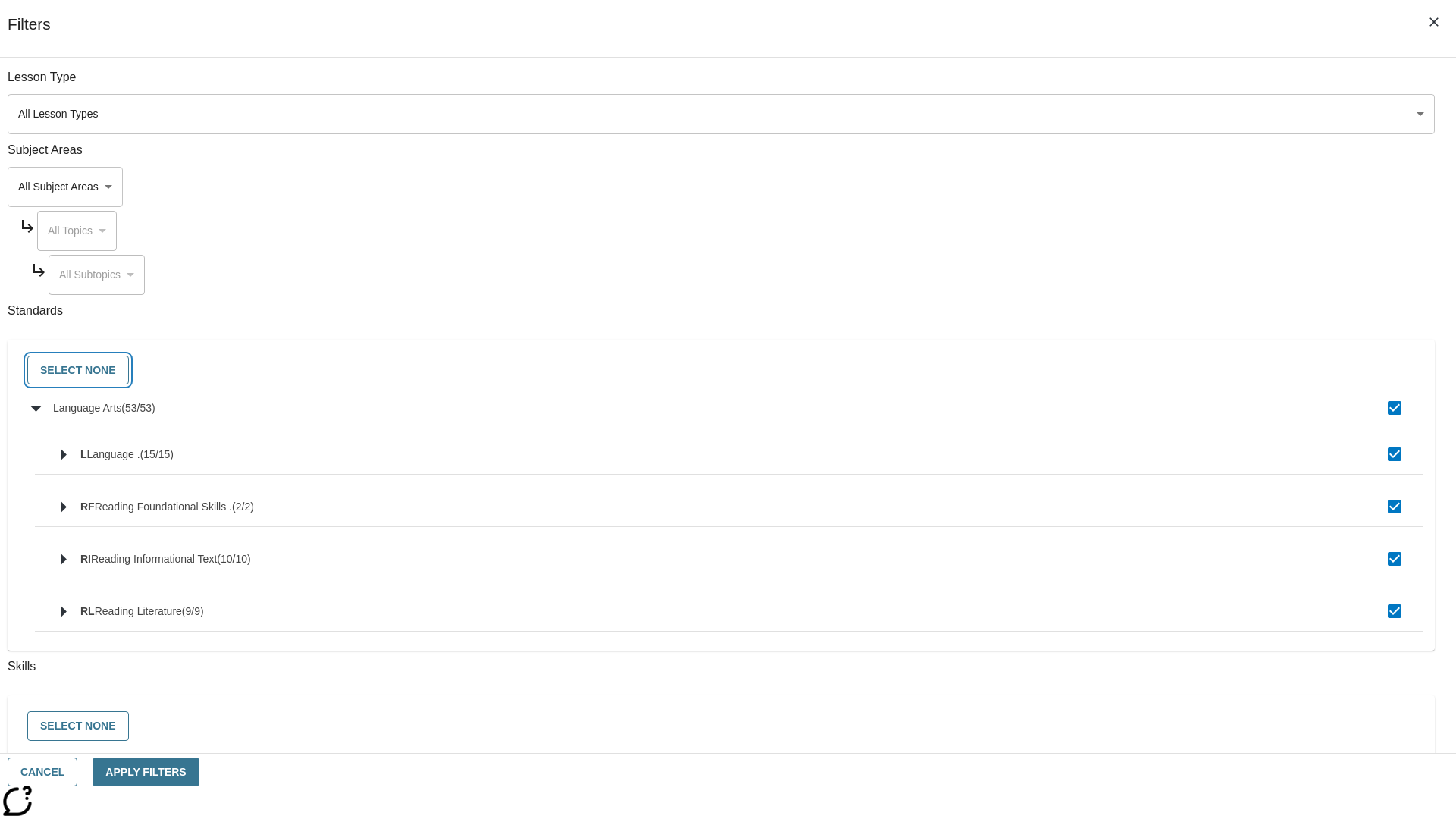
checkbox input "false"
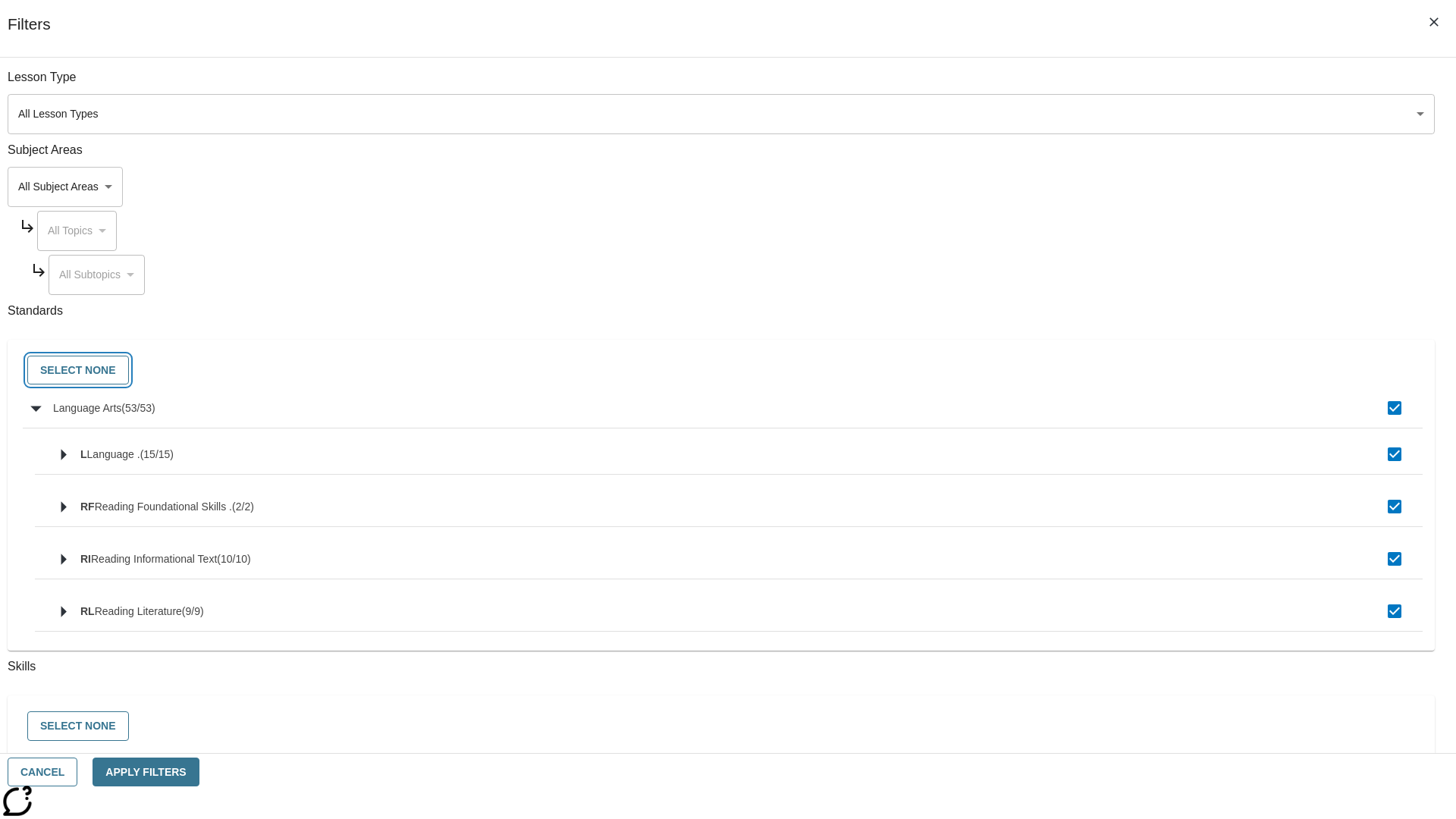
checkbox input "false"
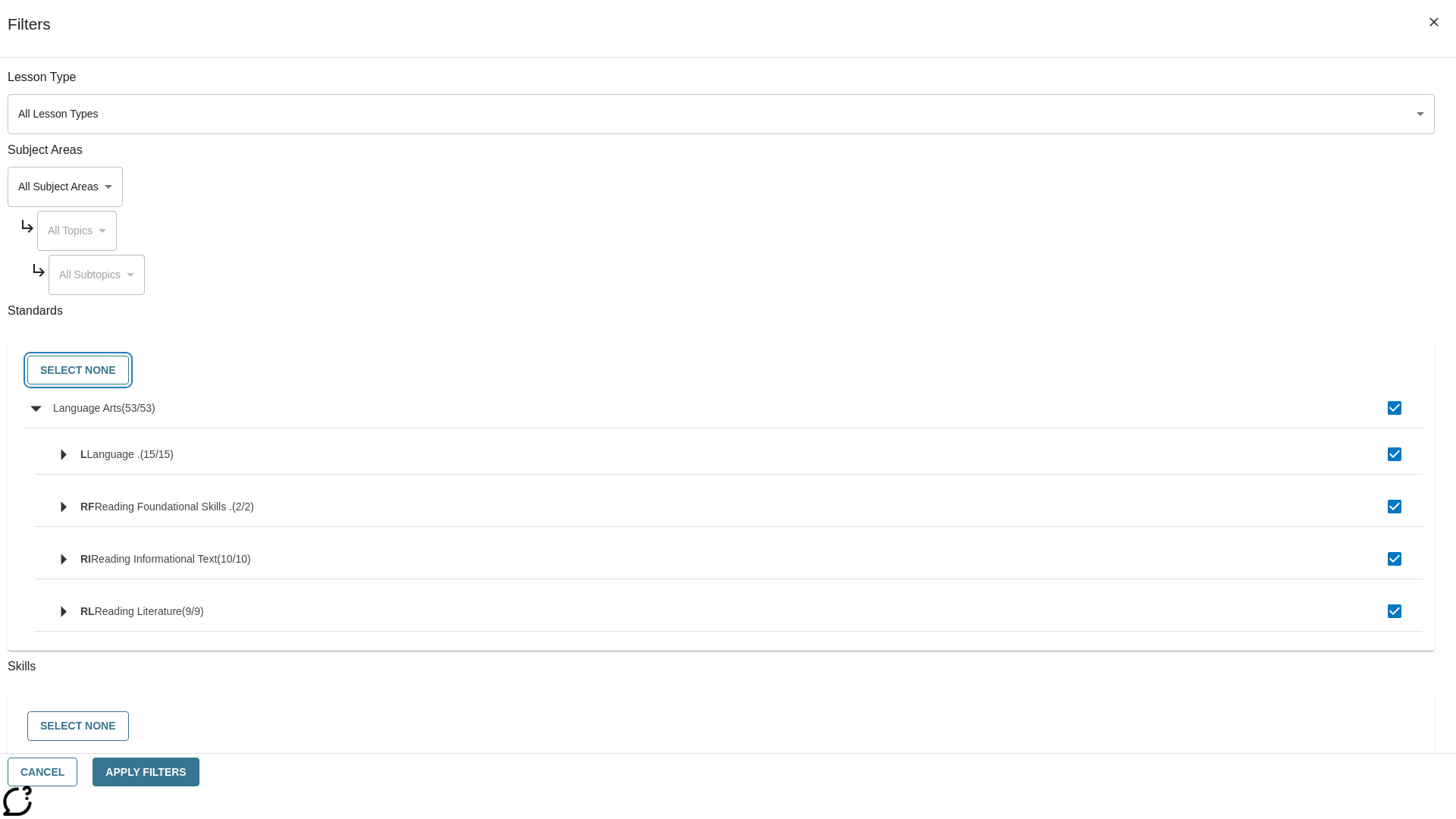
checkbox input "false"
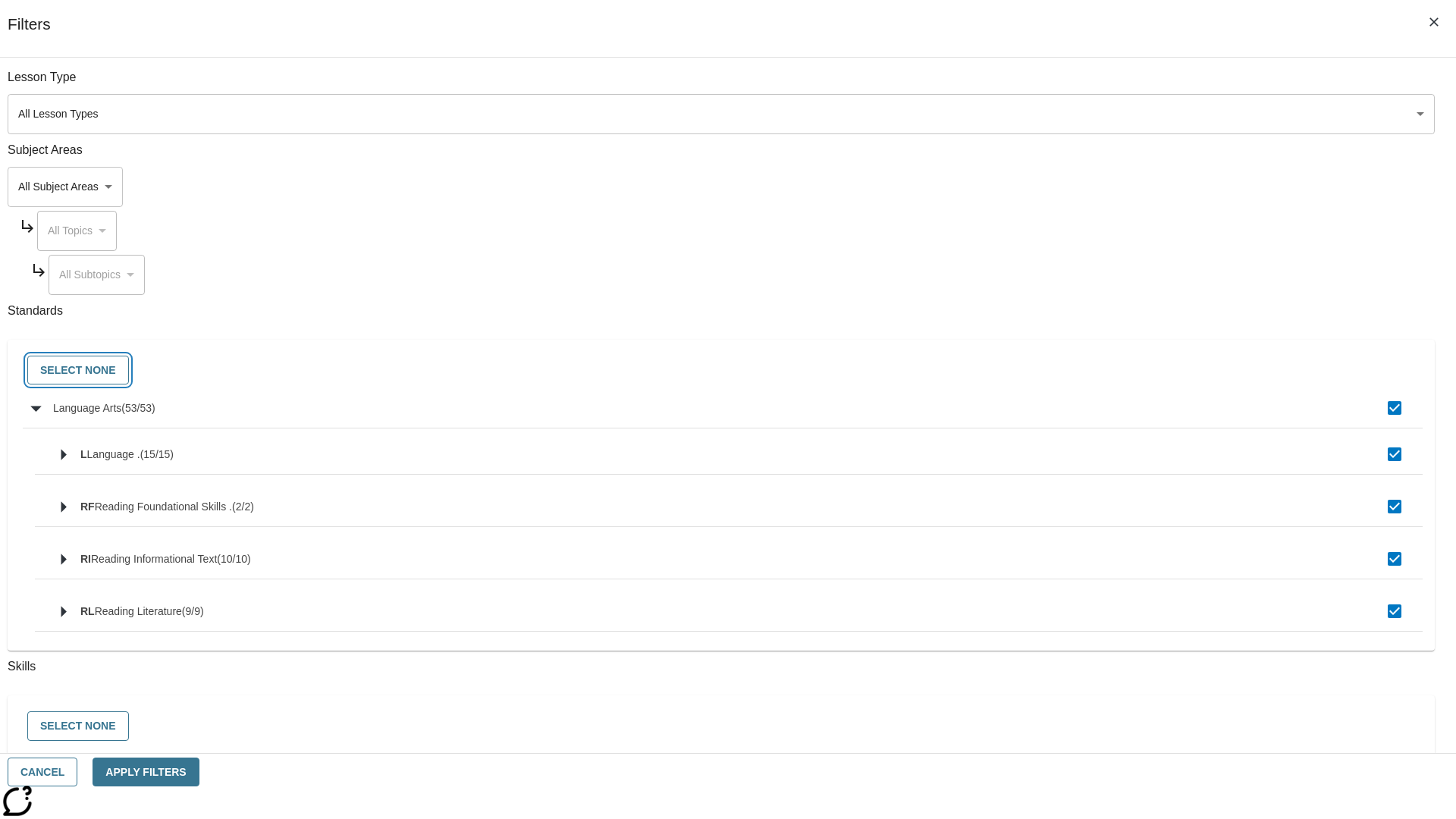
checkbox input "false"
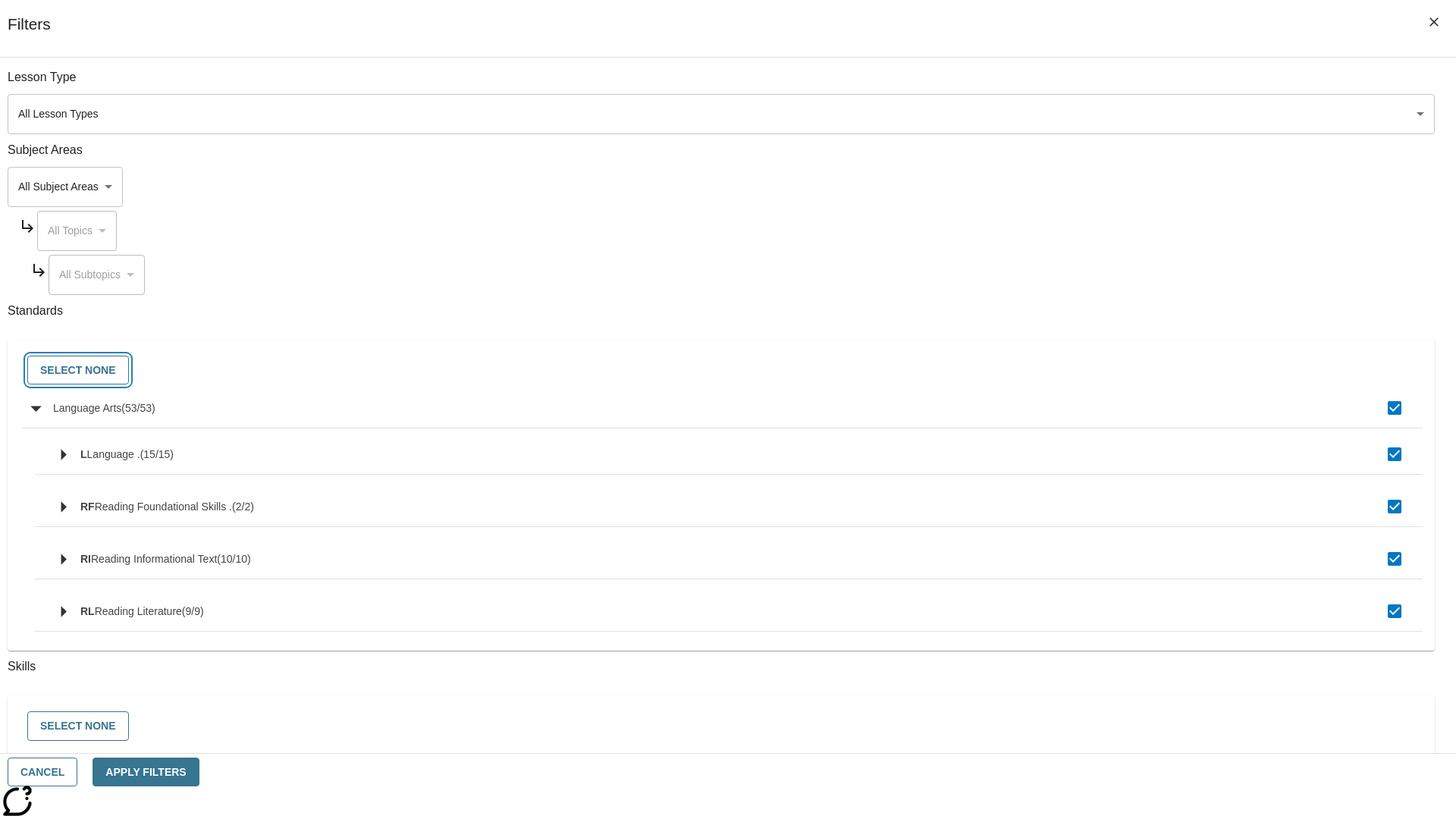
checkbox input "false"
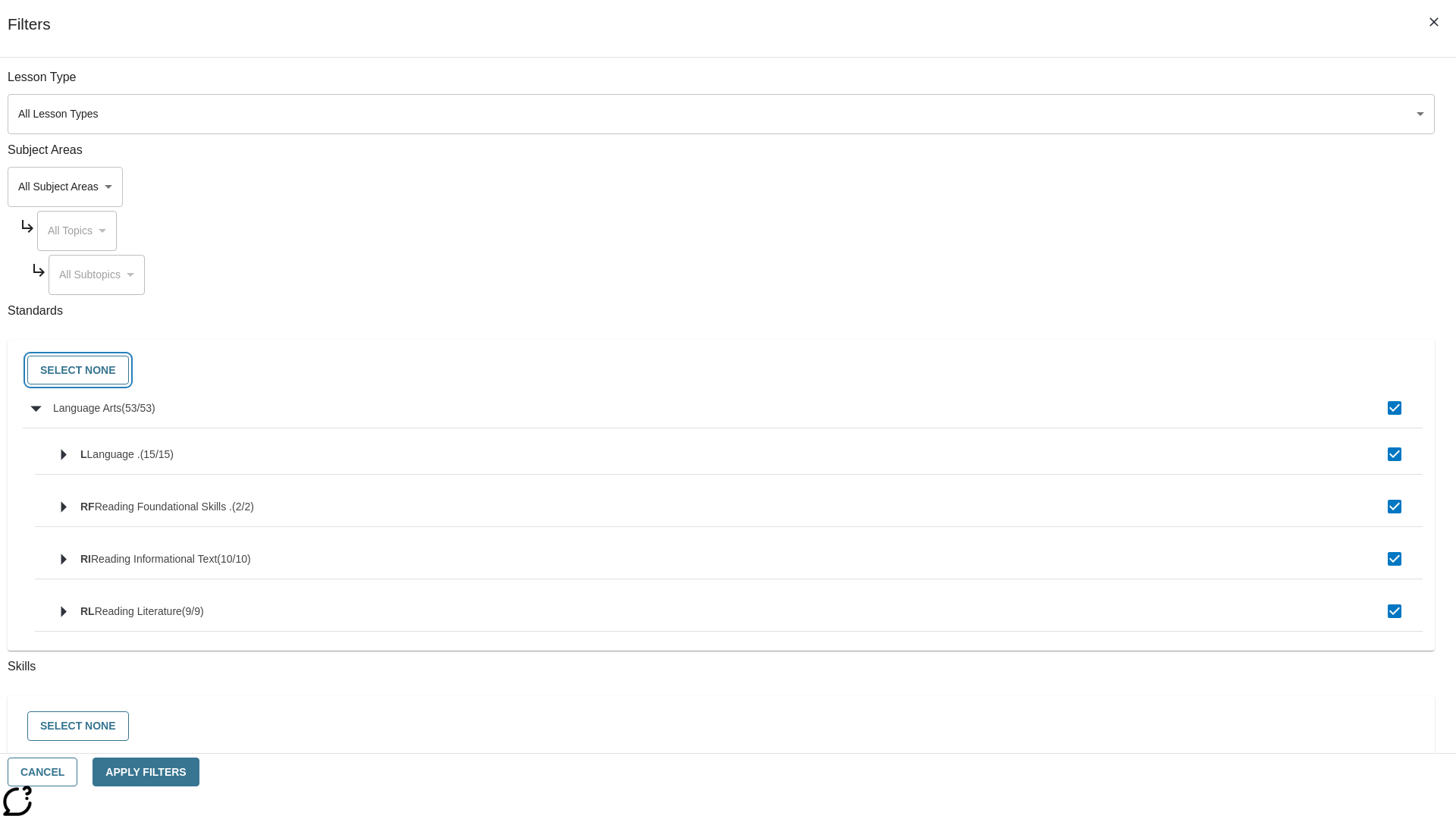
checkbox input "false"
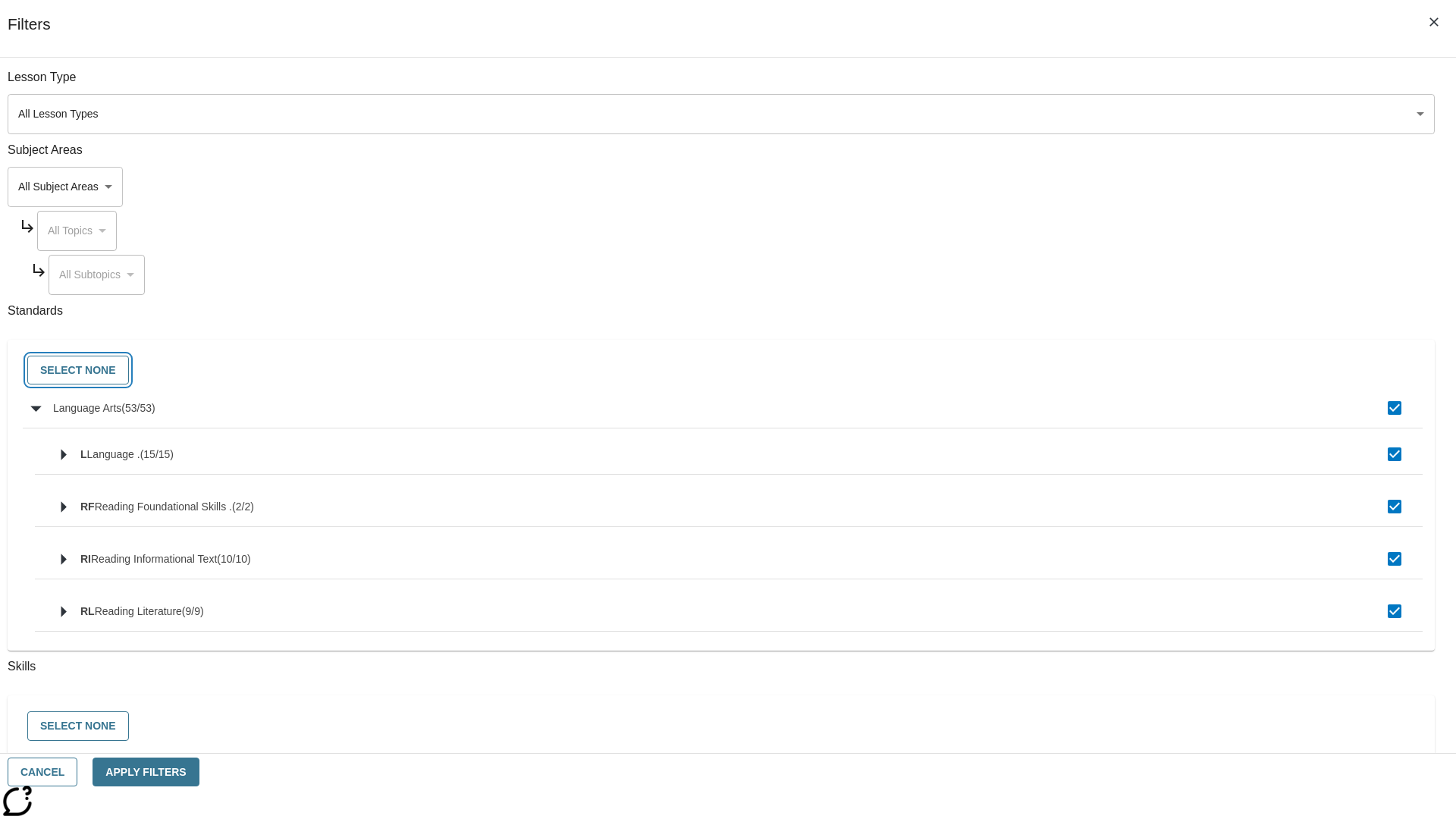
checkbox input "false"
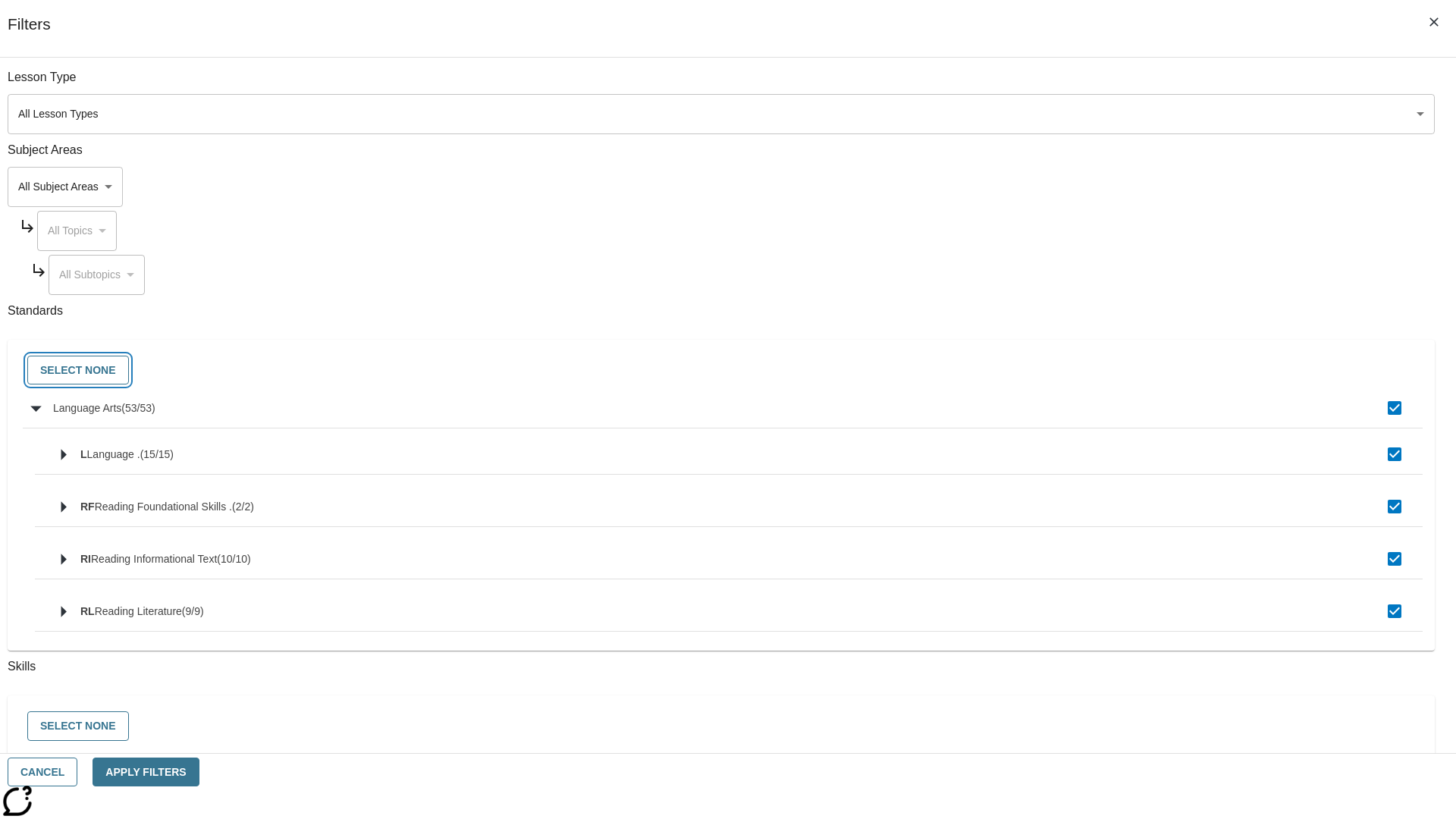
checkbox input "false"
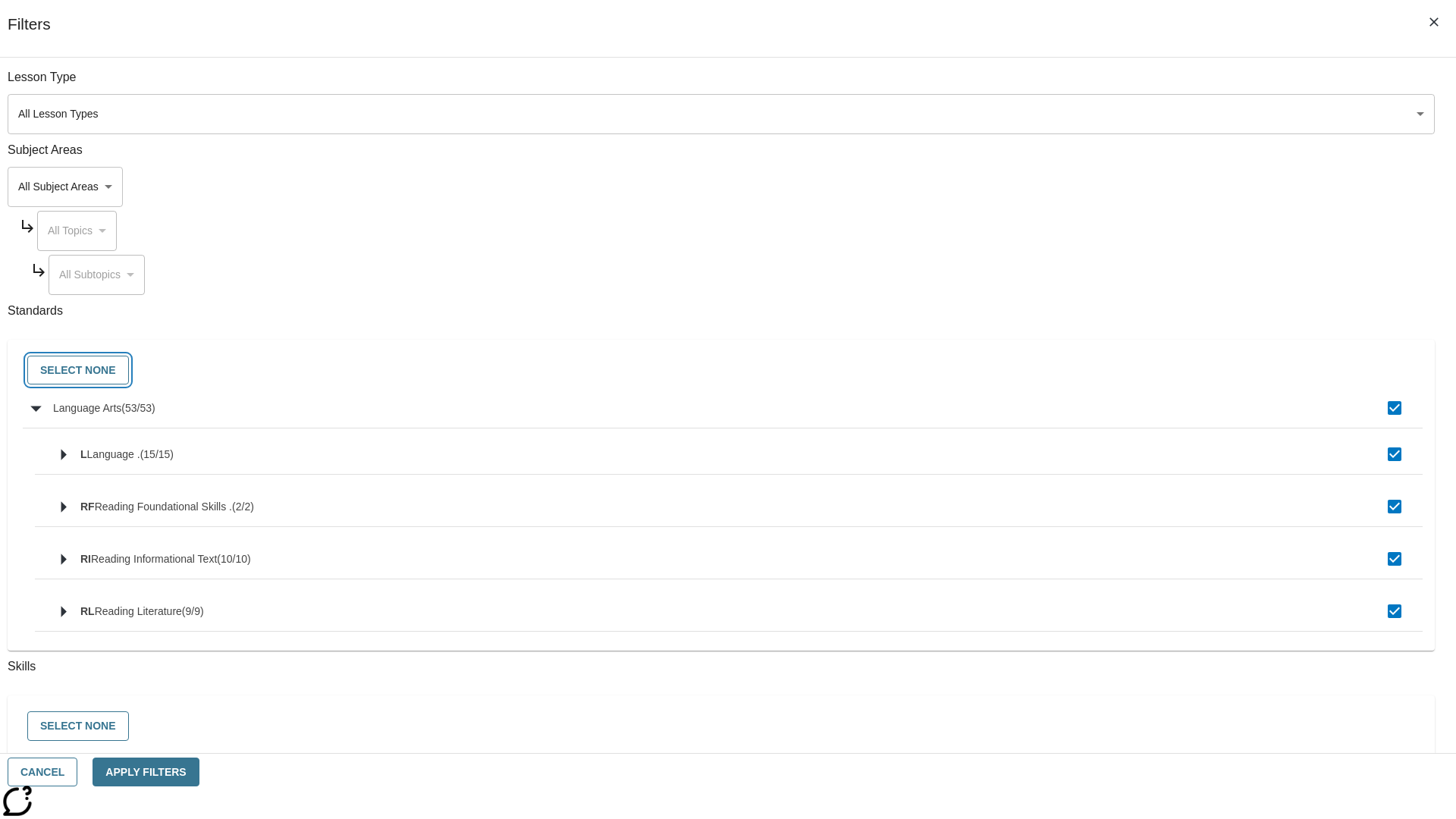
checkbox input "false"
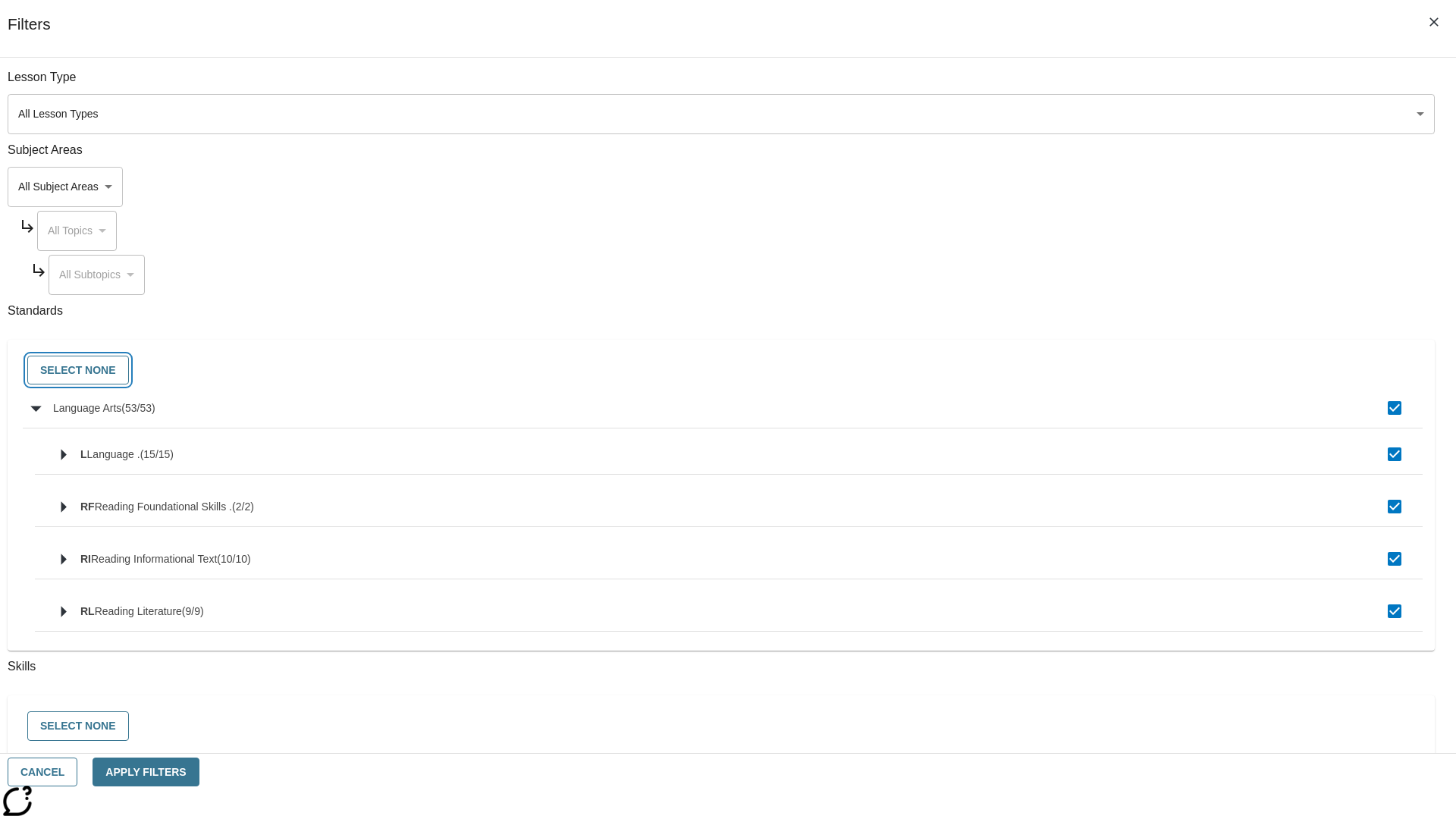
checkbox input "false"
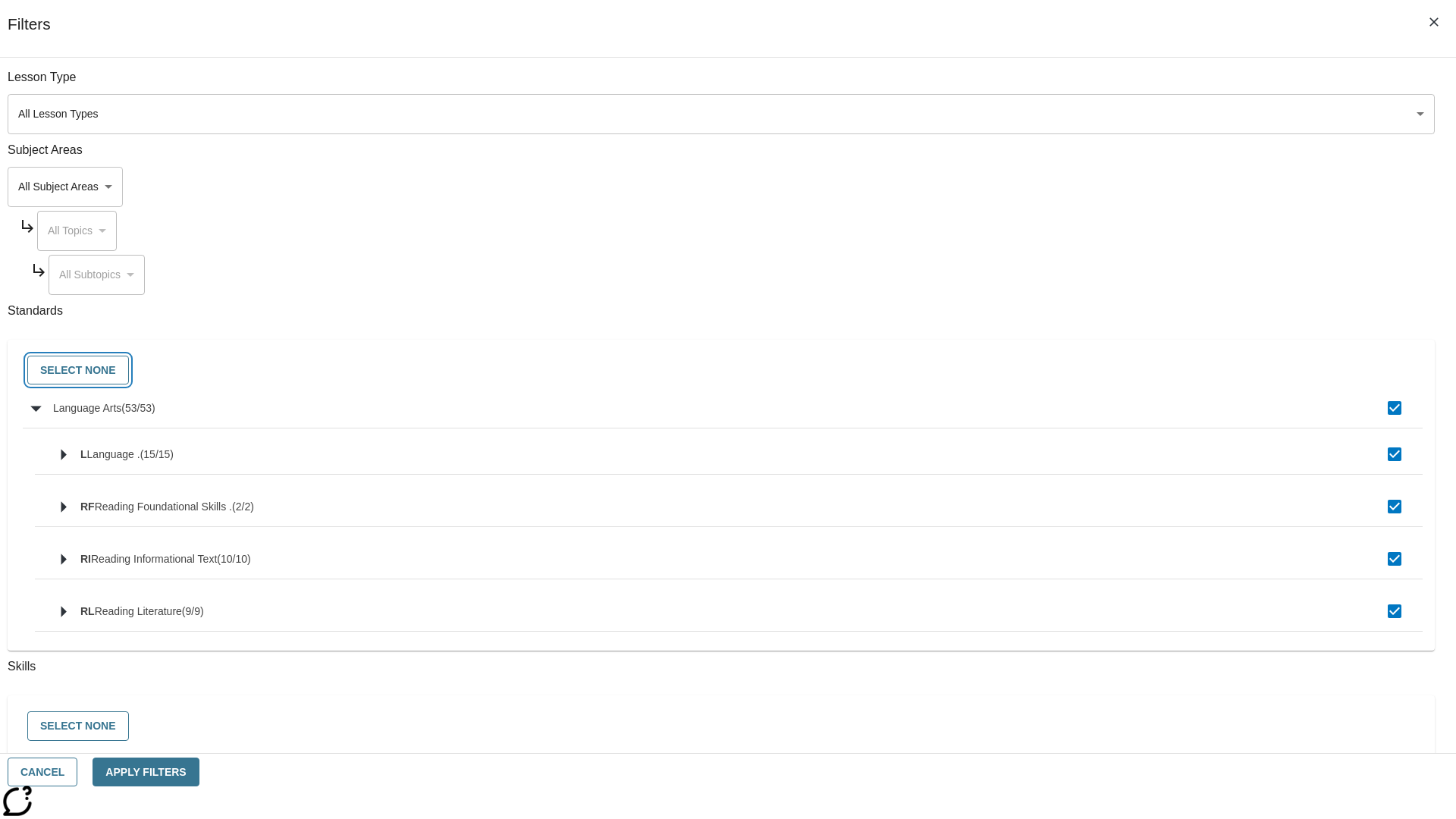
checkbox input "false"
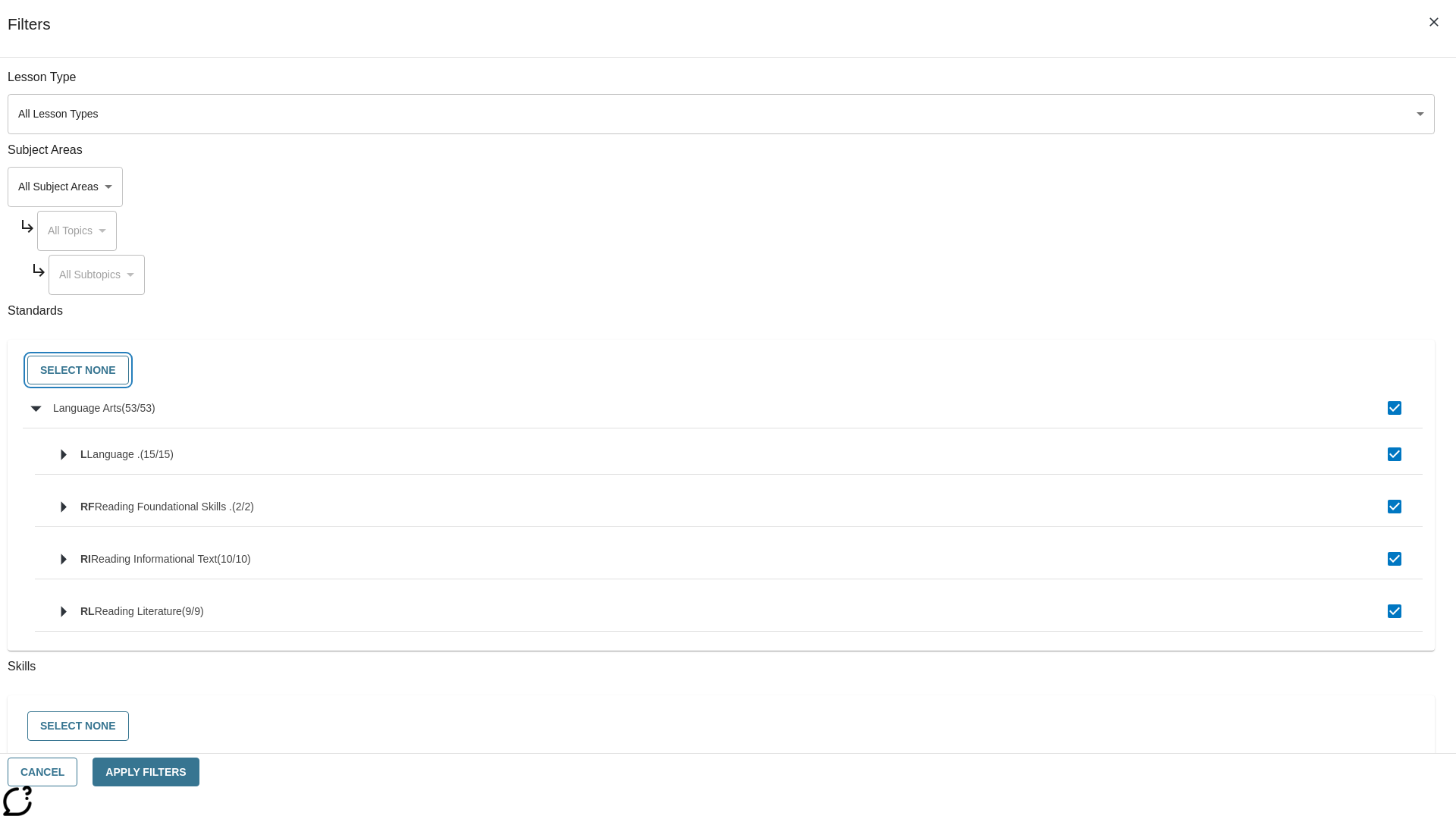
checkbox input "false"
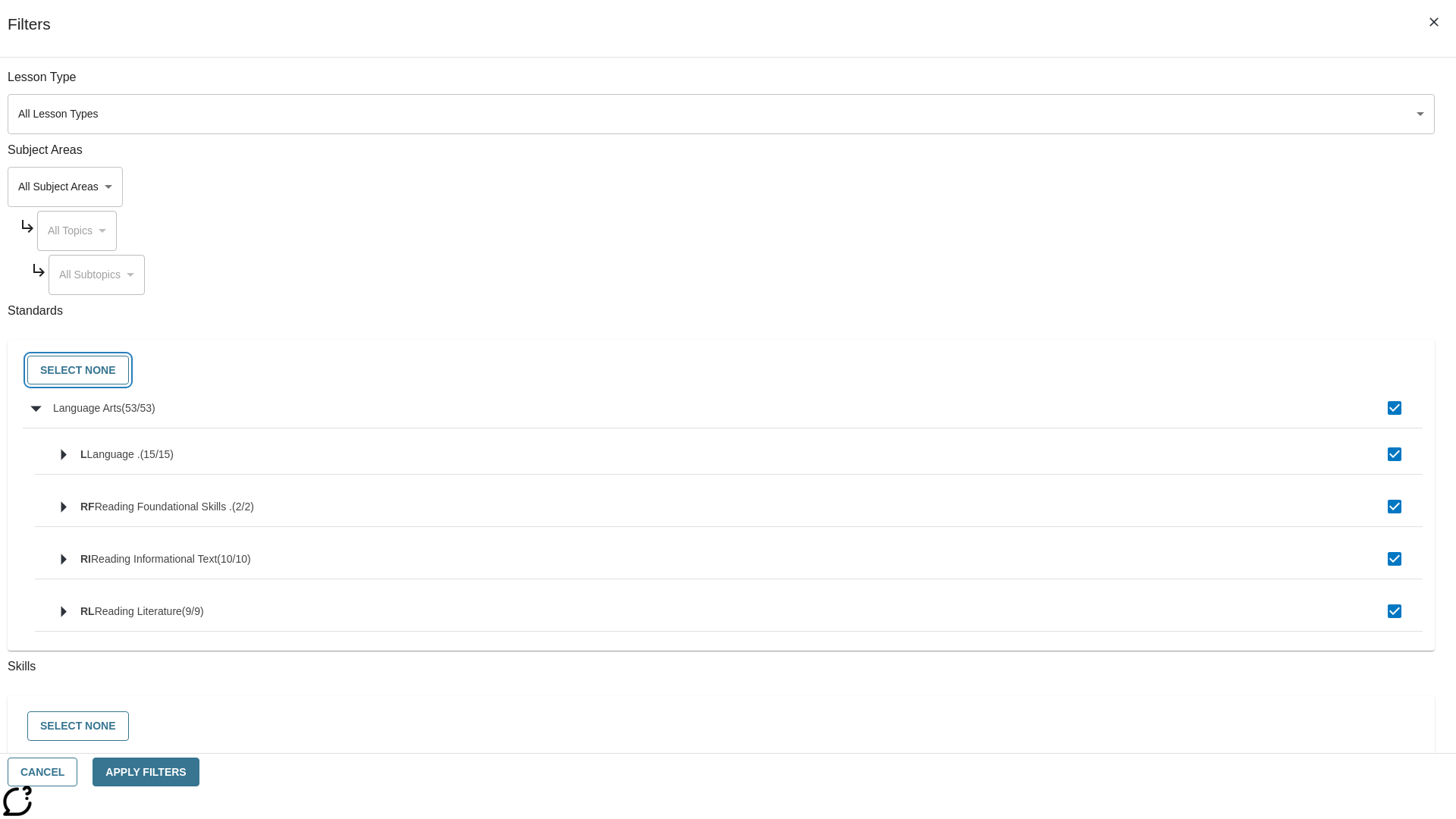
checkbox input "false"
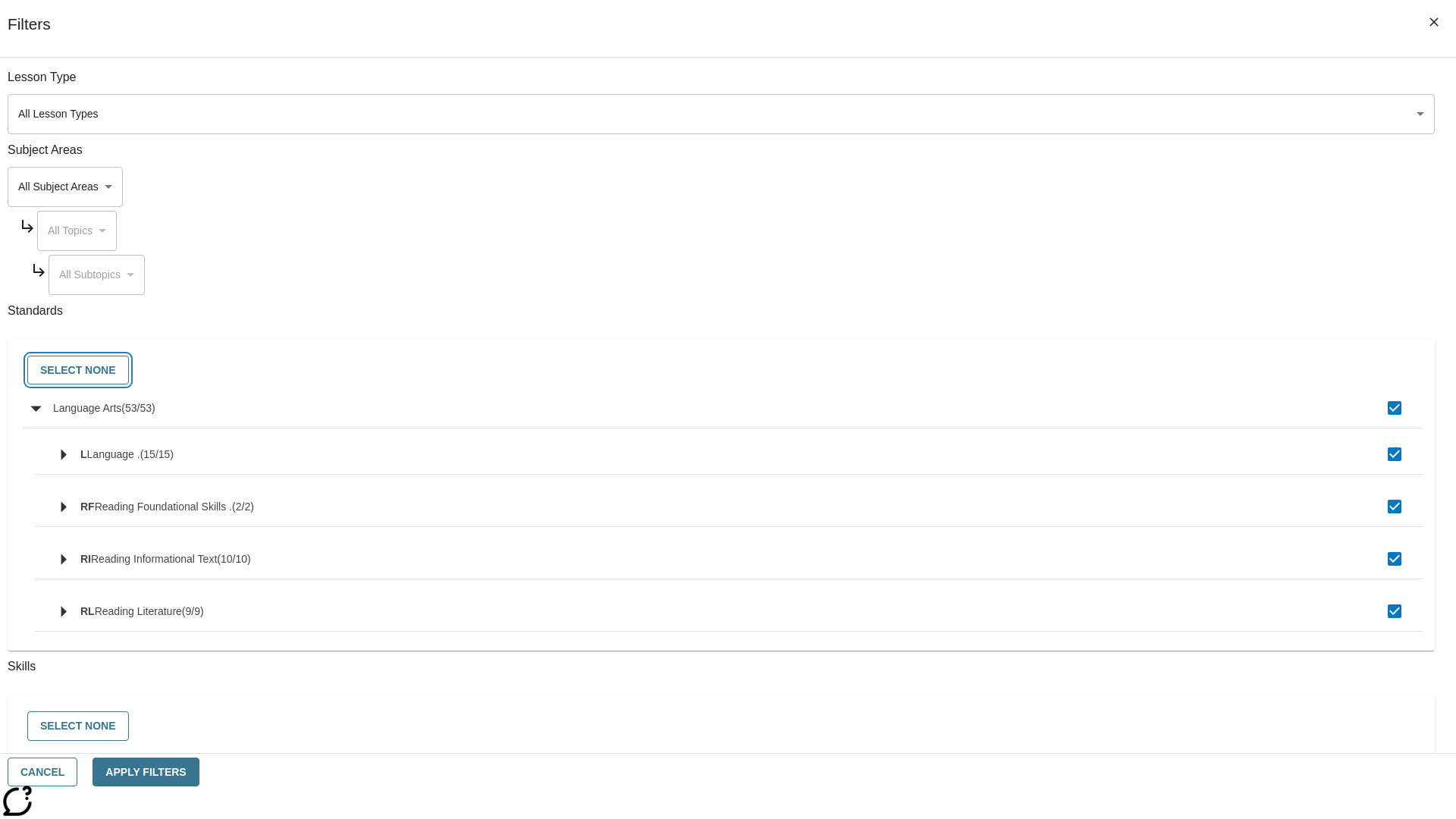
checkbox input "false"
click at [77, 772] on button "Cancel" at bounding box center [43, 773] width 70 height 30
click at [109, 21] on icon "Home" at bounding box center [116, 22] width 101 height 30
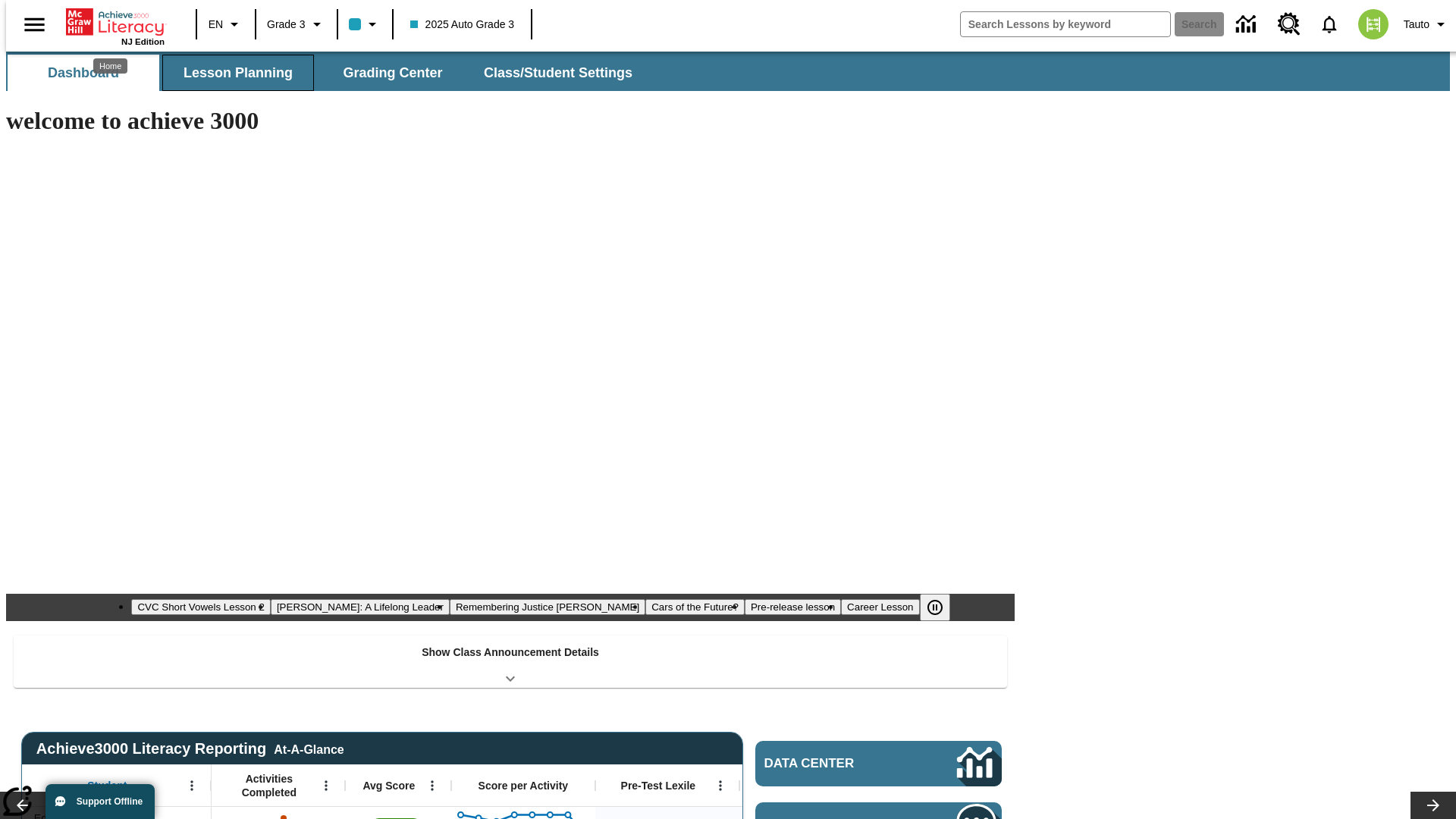
click at [232, 73] on span "Lesson Planning" at bounding box center [238, 73] width 109 height 17
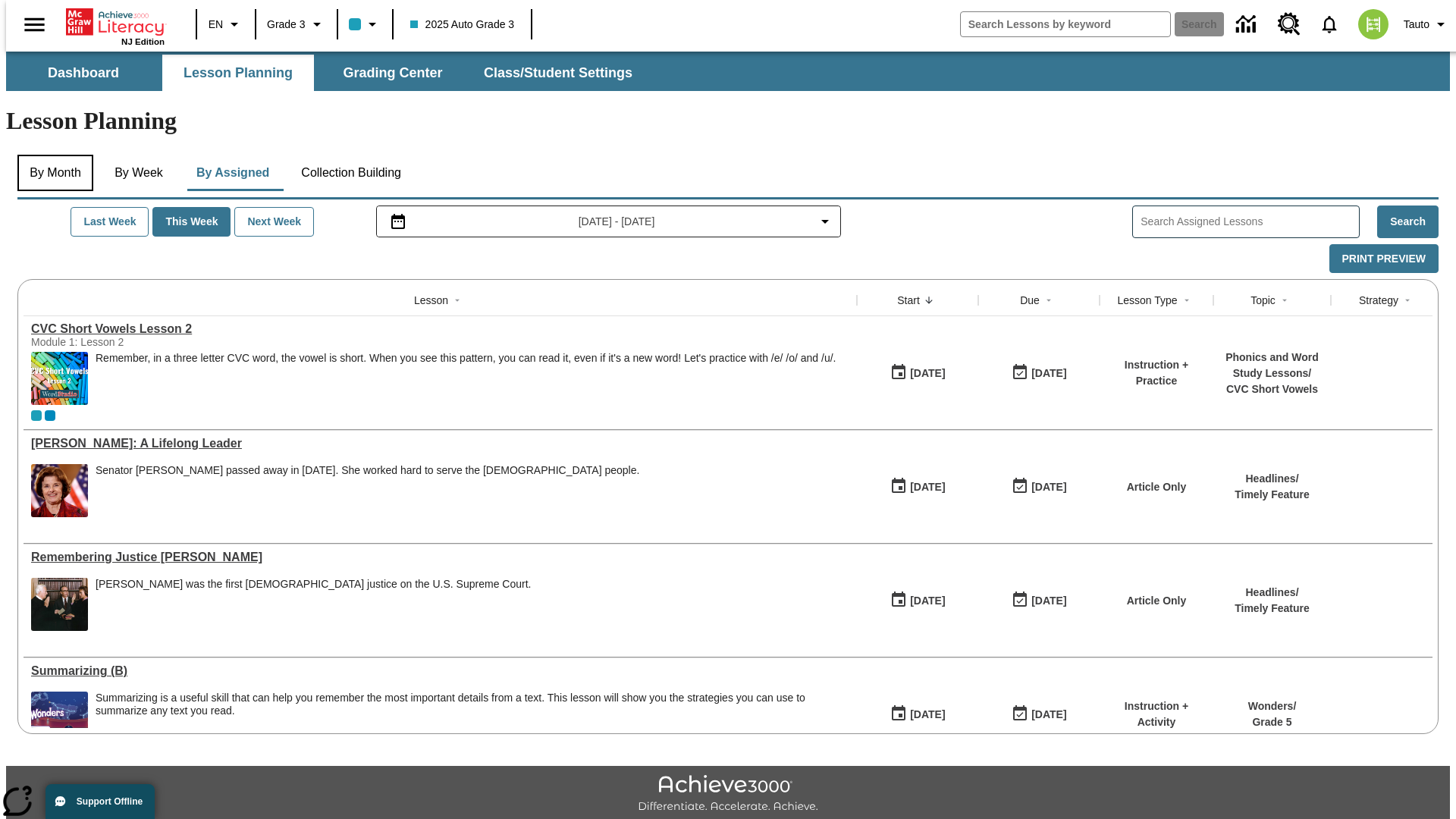
click at [51, 155] on button "By Month" at bounding box center [55, 173] width 76 height 36
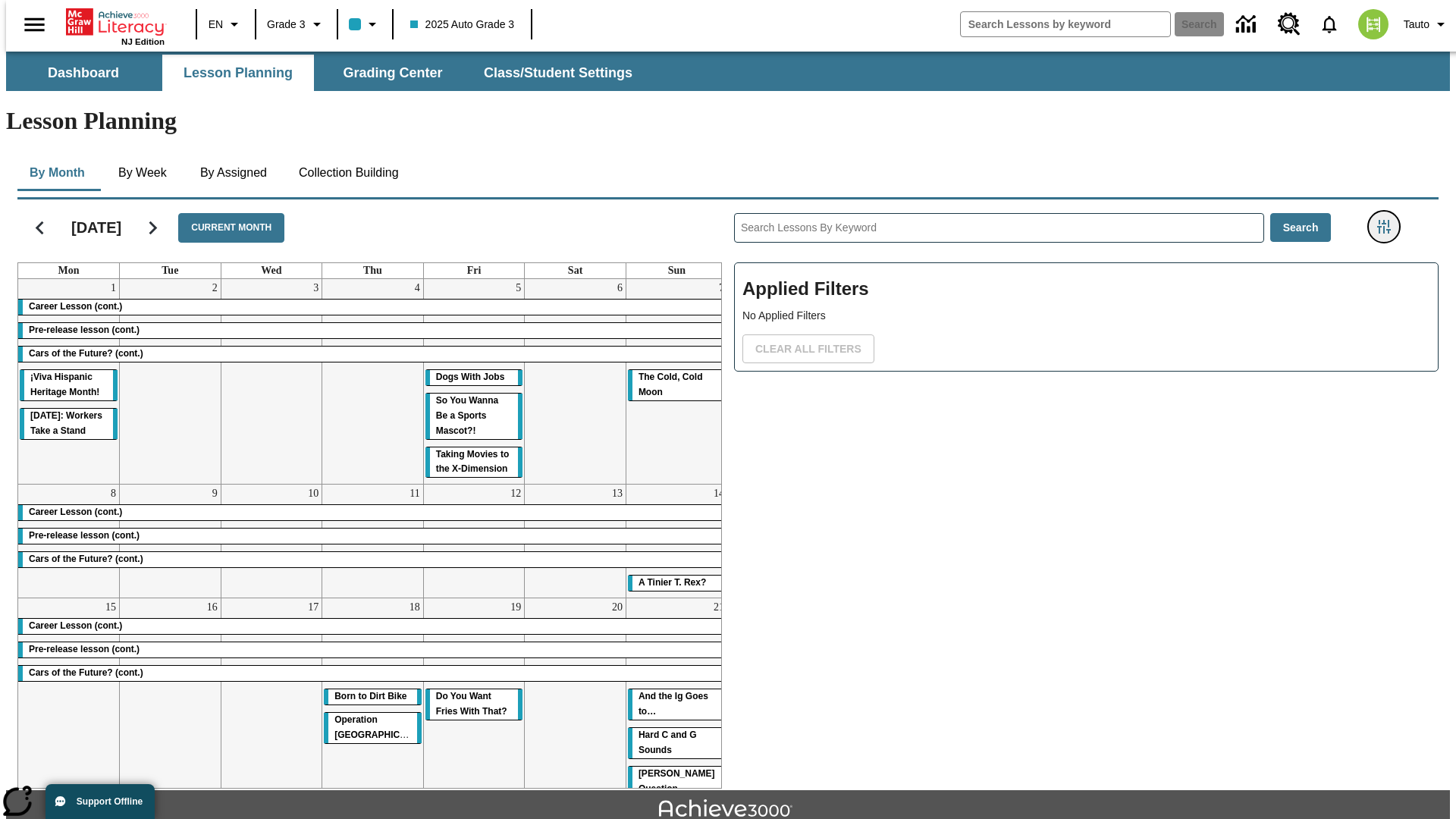
click at [1389, 220] on icon "Filters Side menu" at bounding box center [1384, 227] width 14 height 14
